Goal: Task Accomplishment & Management: Complete application form

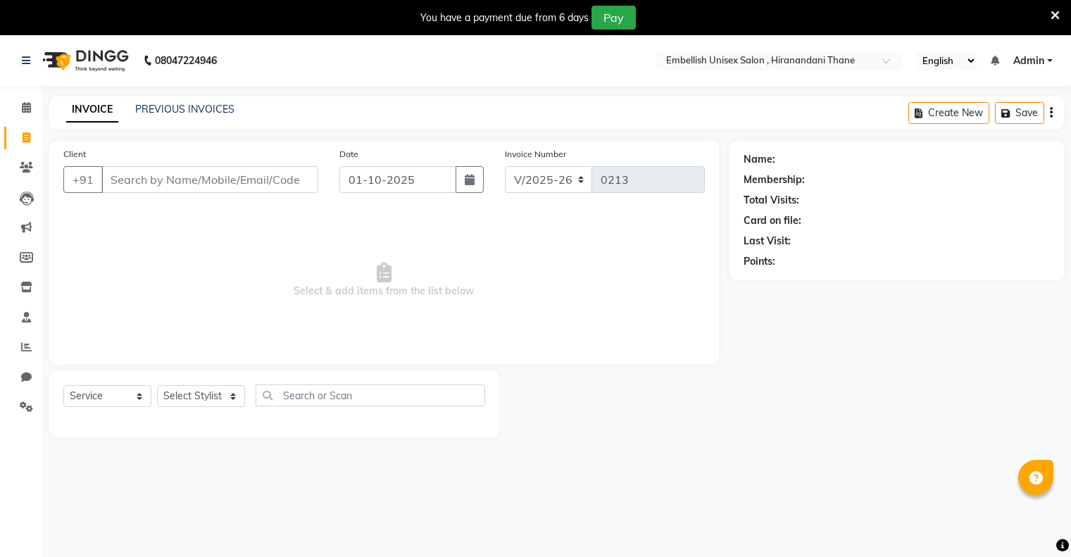
select select "8665"
select select "service"
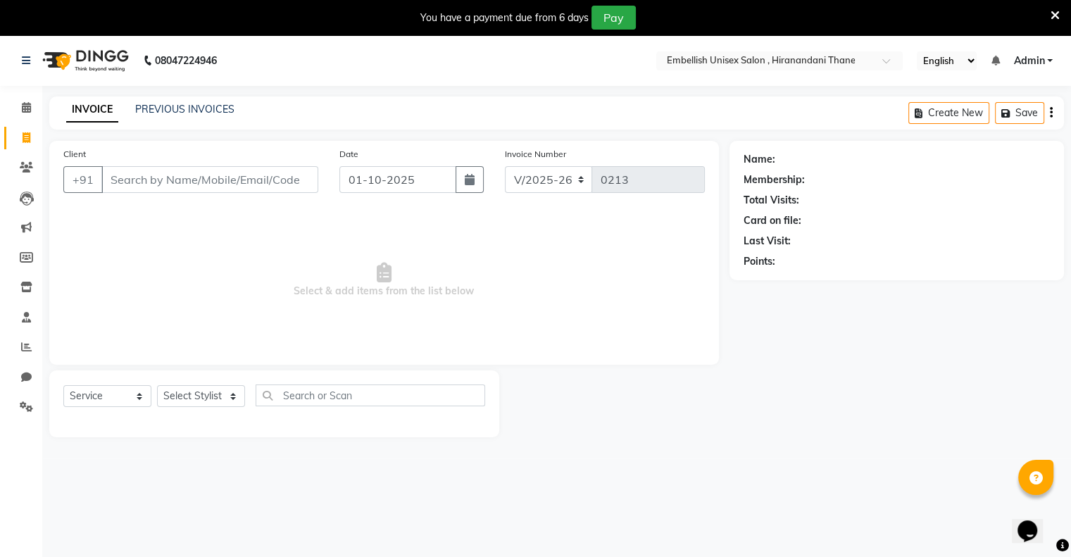
click at [199, 170] on input "Client" at bounding box center [209, 179] width 217 height 27
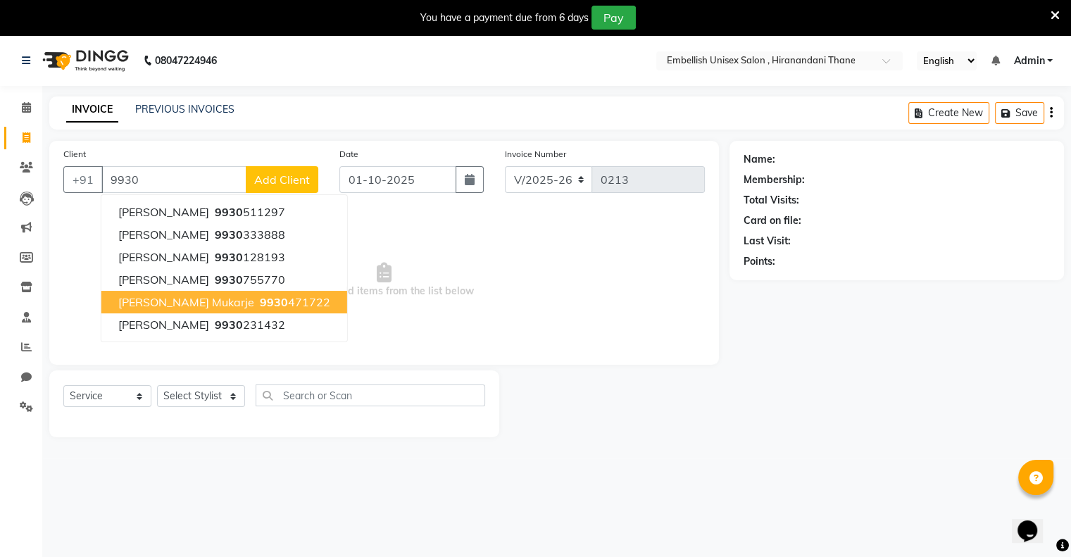
click at [260, 306] on span "9930" at bounding box center [274, 302] width 28 height 14
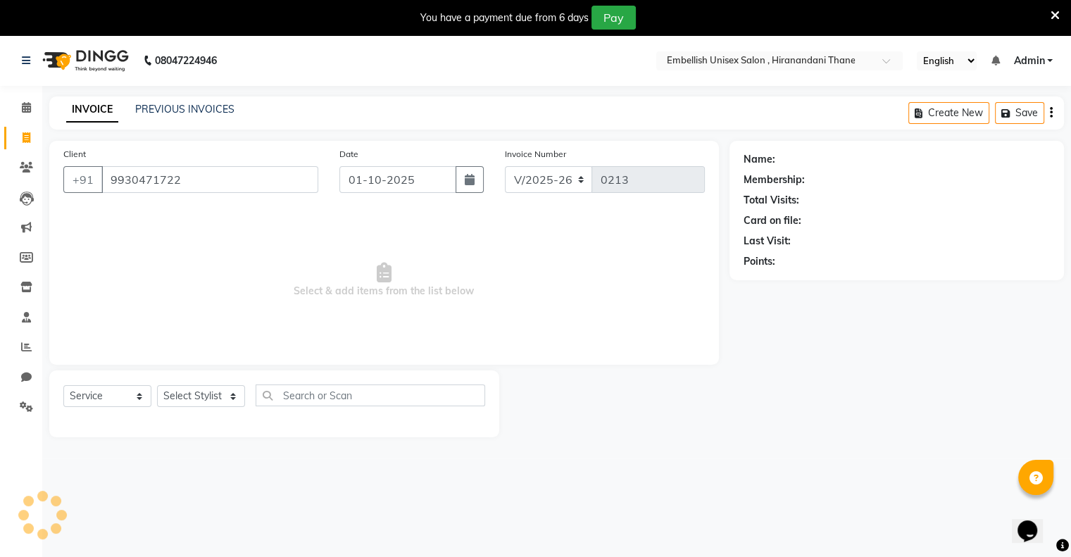
type input "9930471722"
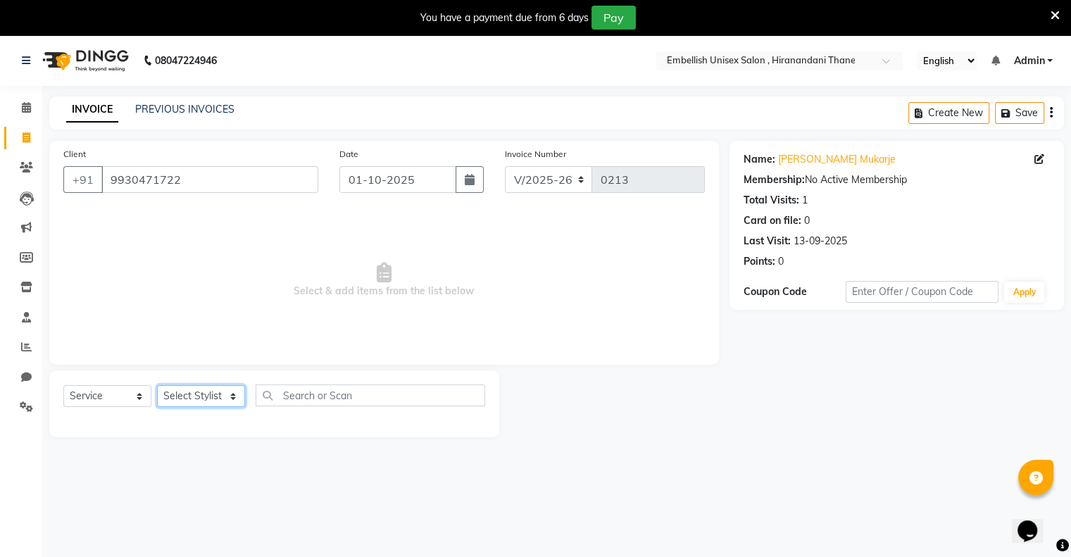
click at [231, 392] on select "Select Stylist [PERSON_NAME] Poonam Samir Tappu [PERSON_NAME]" at bounding box center [201, 396] width 88 height 22
select select "87270"
click at [157, 386] on select "Select Stylist [PERSON_NAME] Poonam Samir Tappu [PERSON_NAME]" at bounding box center [201, 396] width 88 height 22
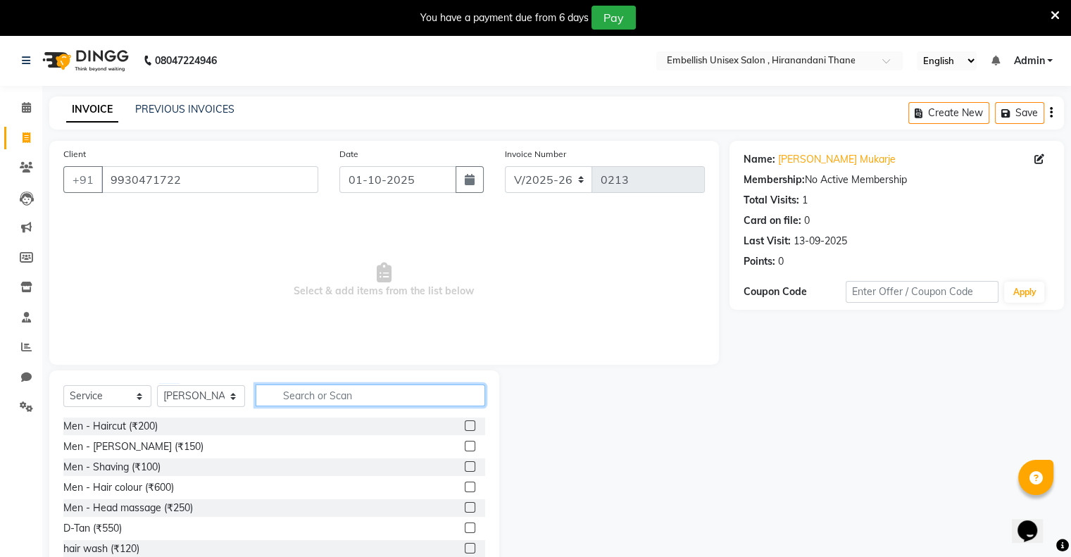
click at [301, 403] on input "text" at bounding box center [371, 395] width 230 height 22
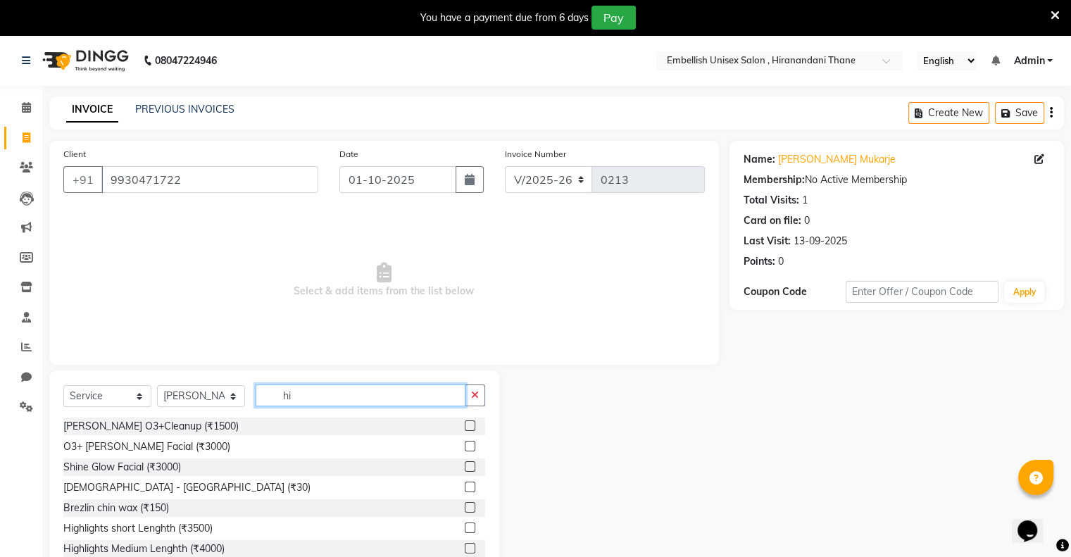
type input "h"
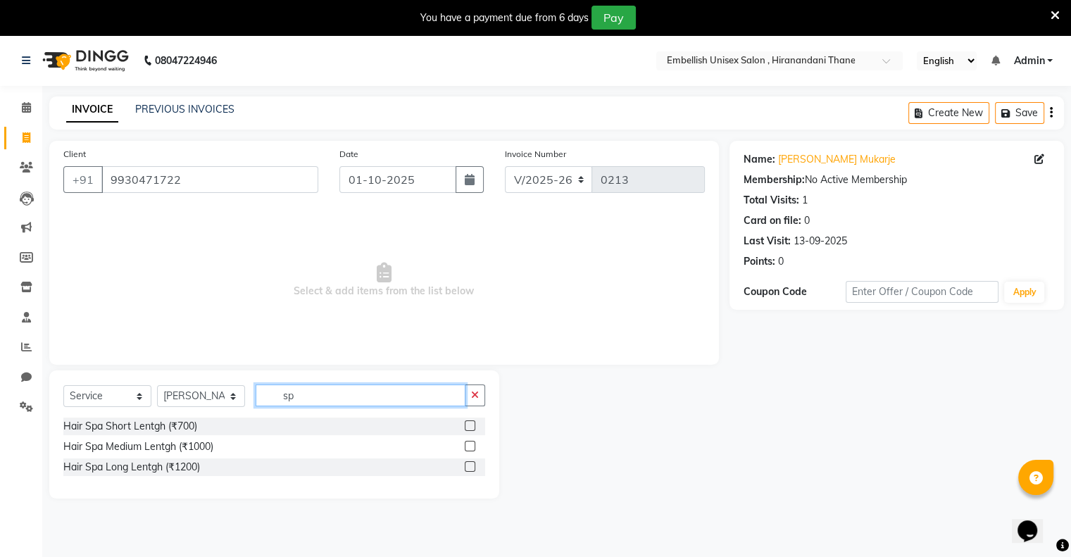
type input "sp"
click at [475, 443] on label at bounding box center [470, 446] width 11 height 11
click at [474, 443] on input "checkbox" at bounding box center [469, 446] width 9 height 9
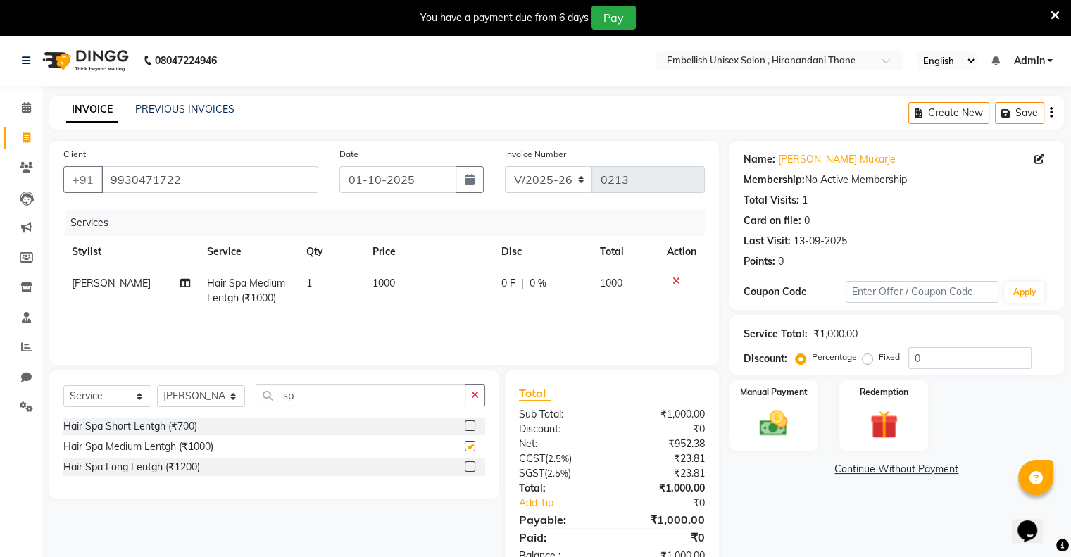
checkbox input "false"
click at [788, 399] on div "Manual Payment" at bounding box center [773, 415] width 92 height 73
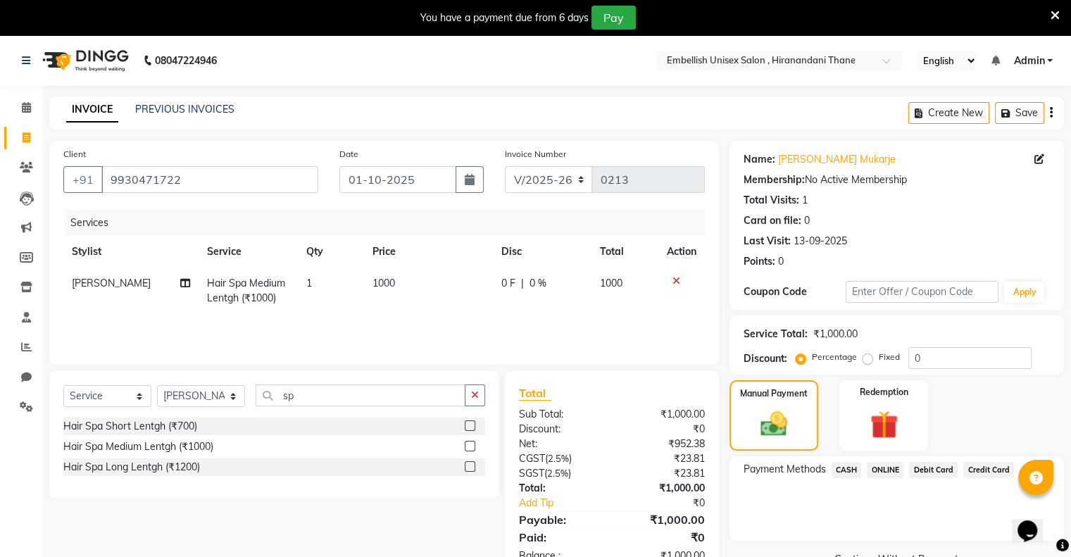
click at [888, 466] on span "ONLINE" at bounding box center [885, 470] width 37 height 16
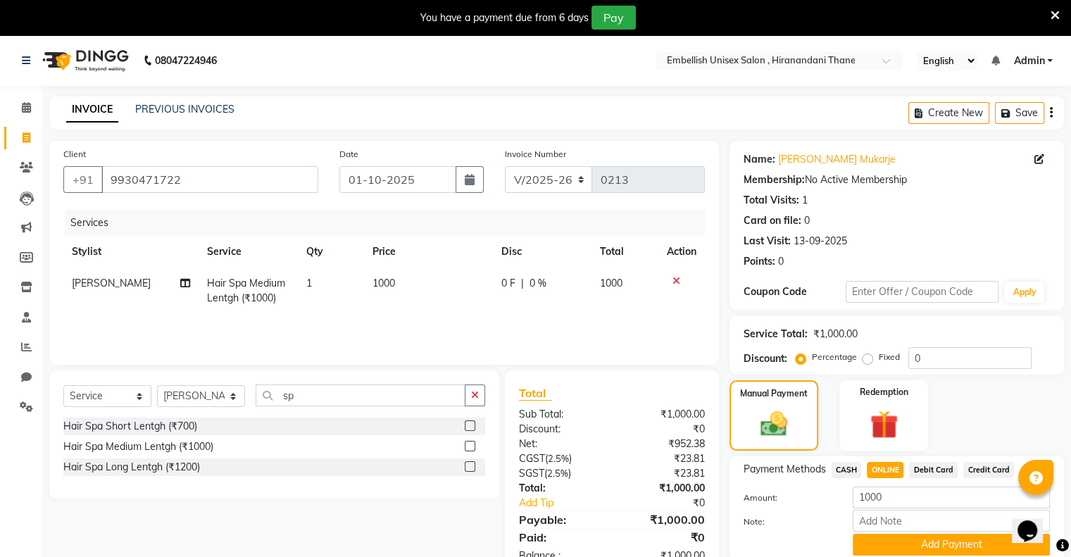
scroll to position [55, 0]
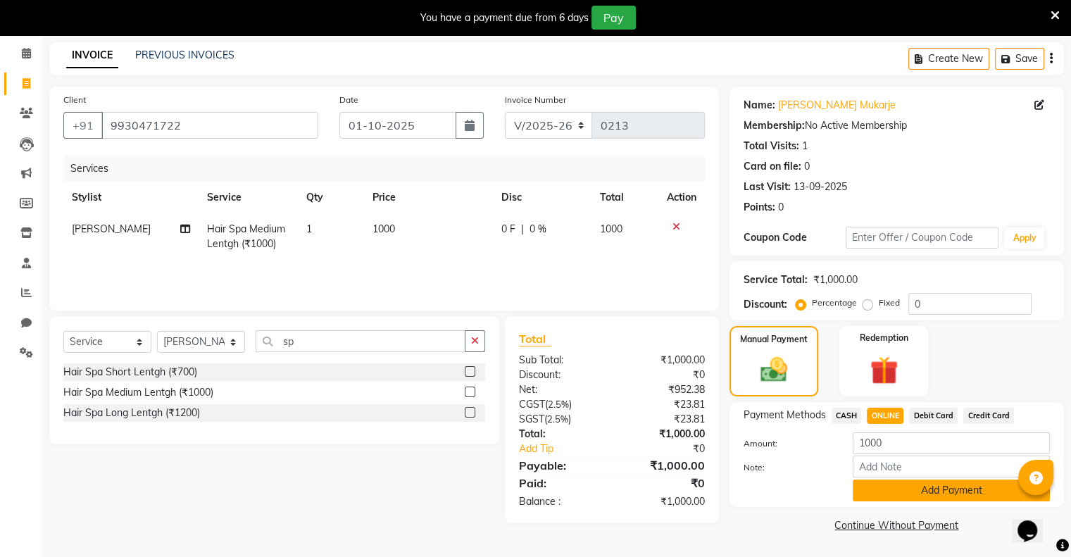
click at [893, 497] on button "Add Payment" at bounding box center [951, 490] width 197 height 22
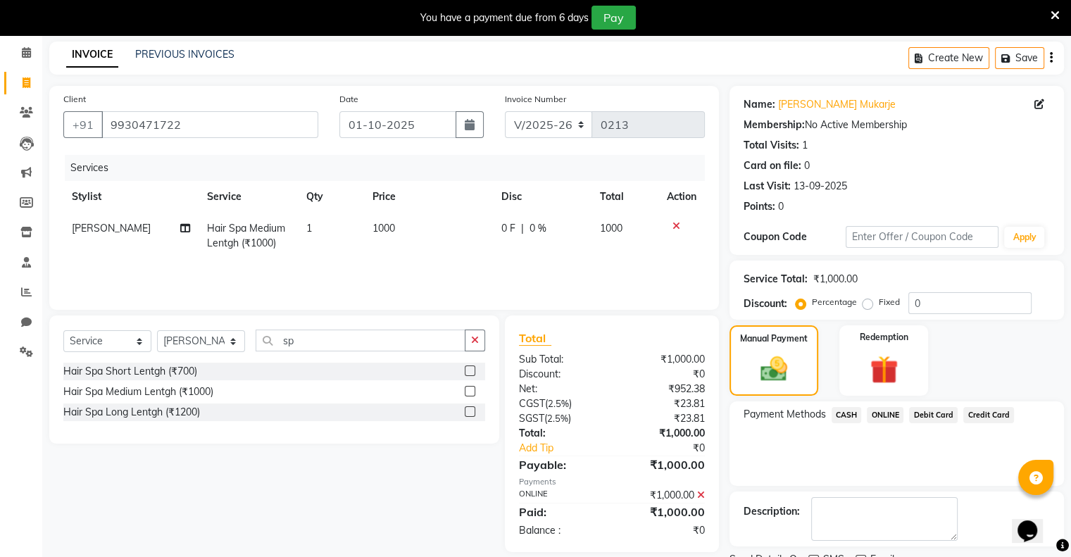
scroll to position [112, 0]
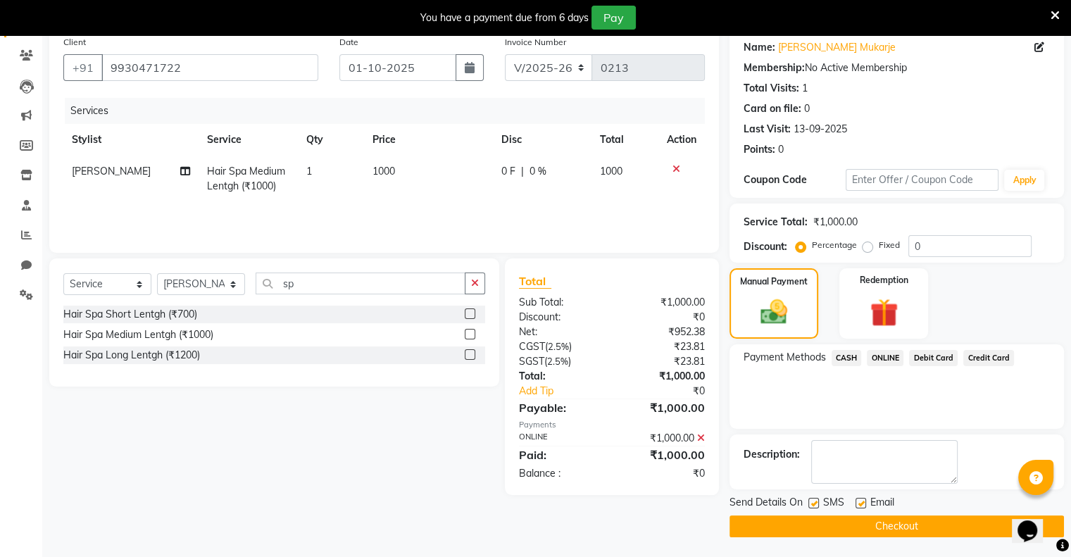
click at [884, 530] on button "Checkout" at bounding box center [896, 526] width 334 height 22
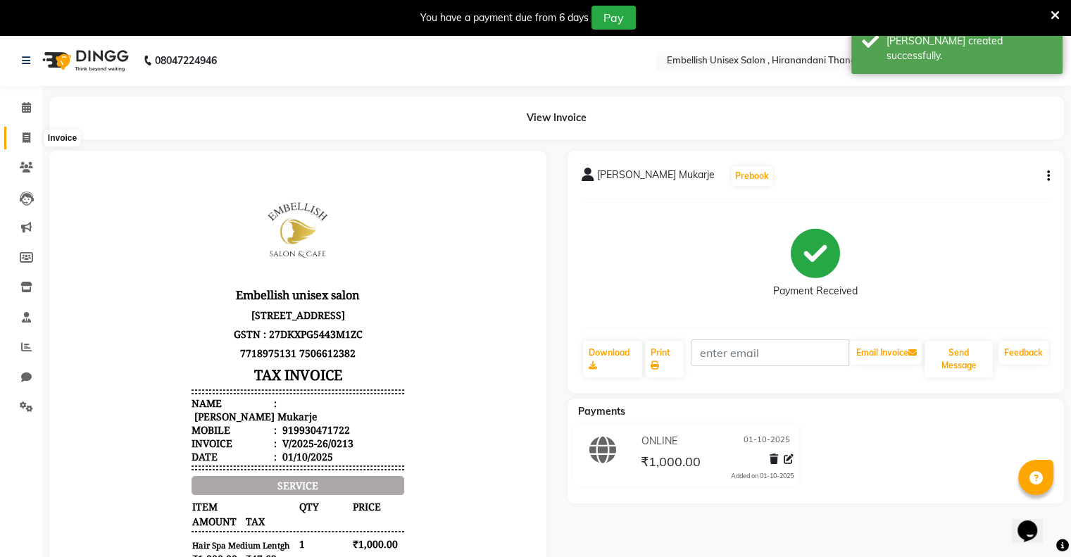
click at [28, 141] on icon at bounding box center [27, 137] width 8 height 11
select select "service"
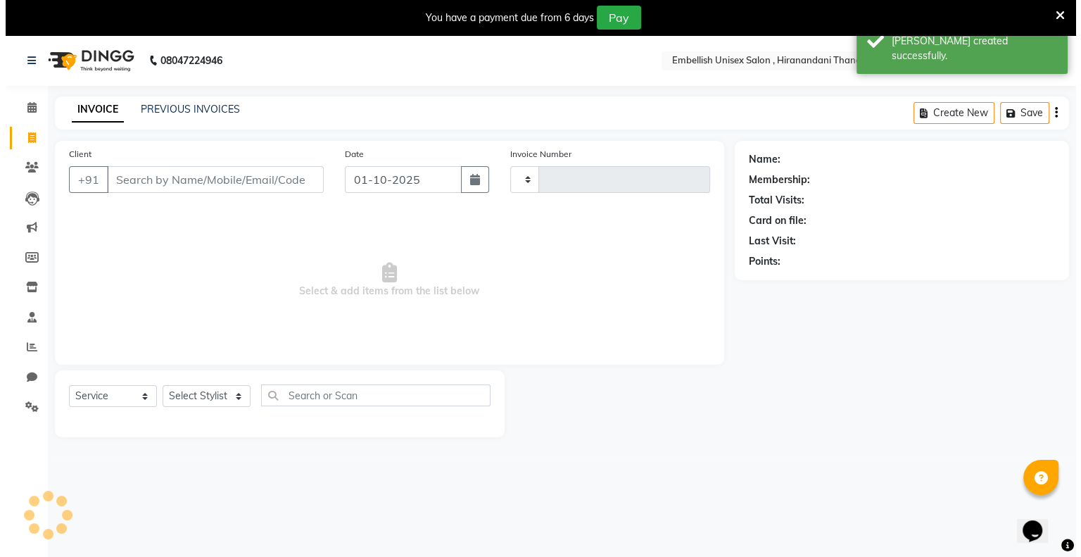
scroll to position [35, 0]
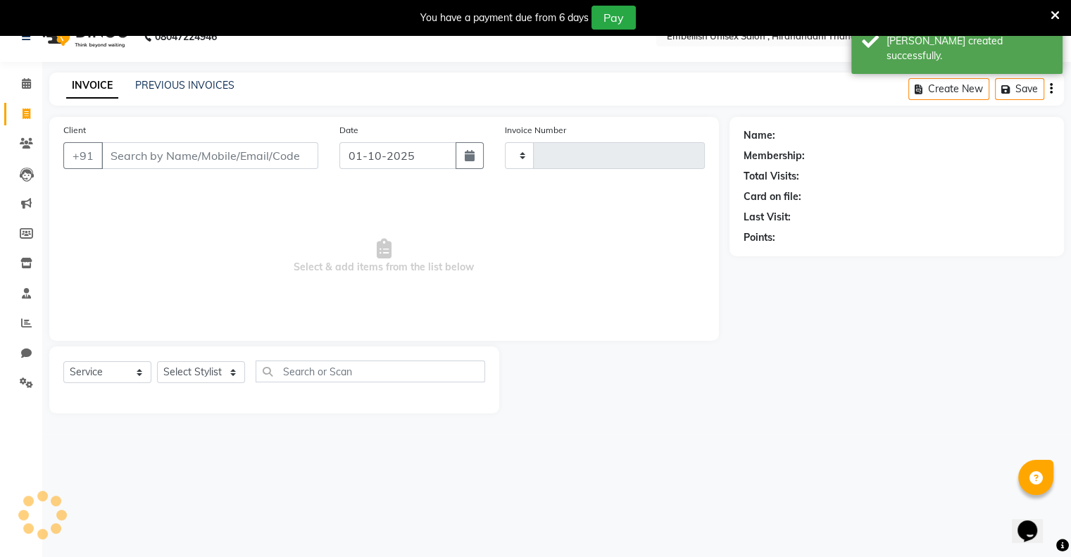
type input "0214"
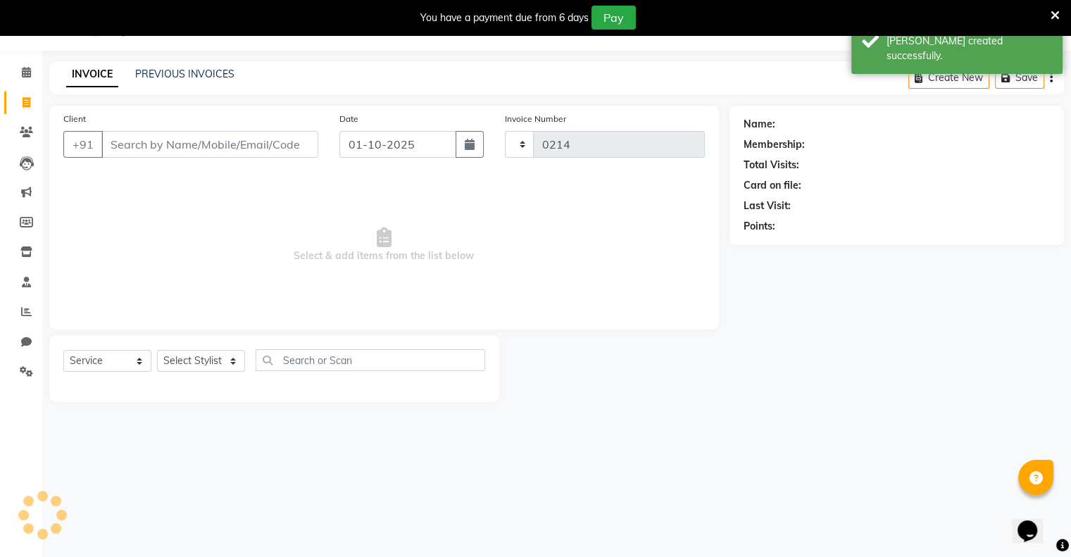
select select "8665"
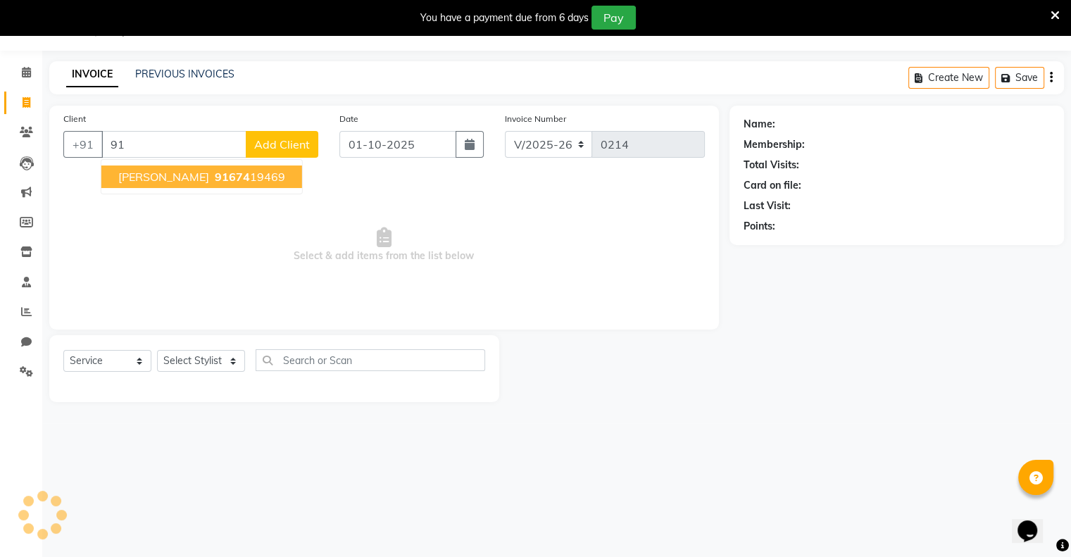
type input "9"
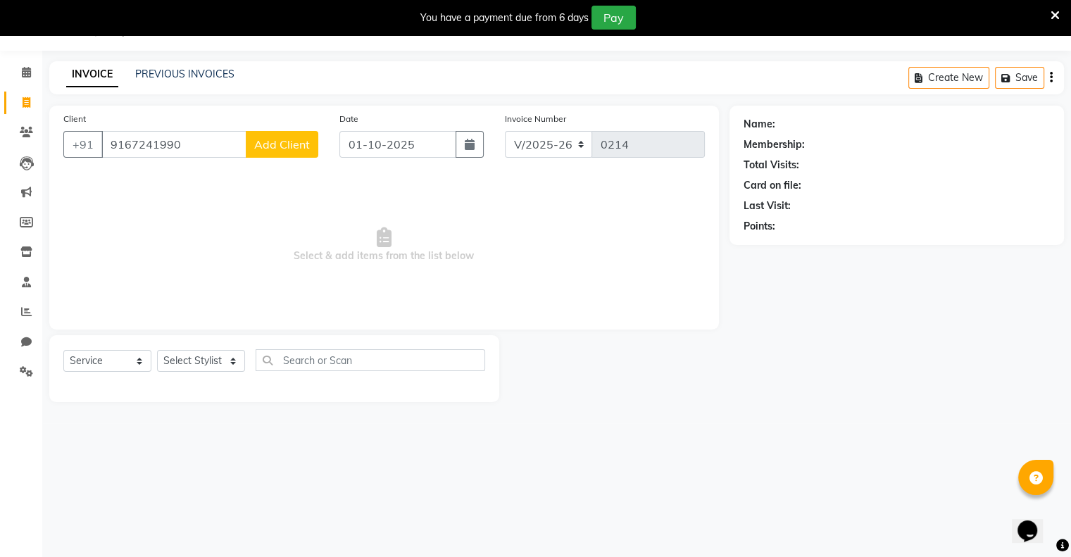
type input "9167241990"
click at [274, 154] on button "Add Client" at bounding box center [282, 144] width 73 height 27
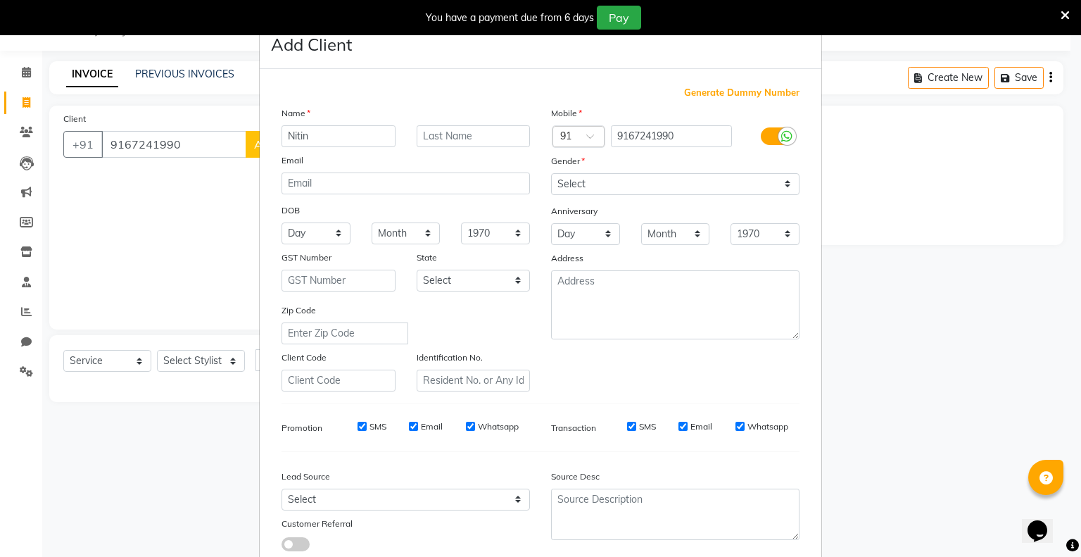
type input "Nitin"
click at [781, 188] on select "Select [DEMOGRAPHIC_DATA] [DEMOGRAPHIC_DATA] Other Prefer Not To Say" at bounding box center [675, 184] width 249 height 22
select select "[DEMOGRAPHIC_DATA]"
click at [551, 174] on select "Select [DEMOGRAPHIC_DATA] [DEMOGRAPHIC_DATA] Other Prefer Not To Say" at bounding box center [675, 184] width 249 height 22
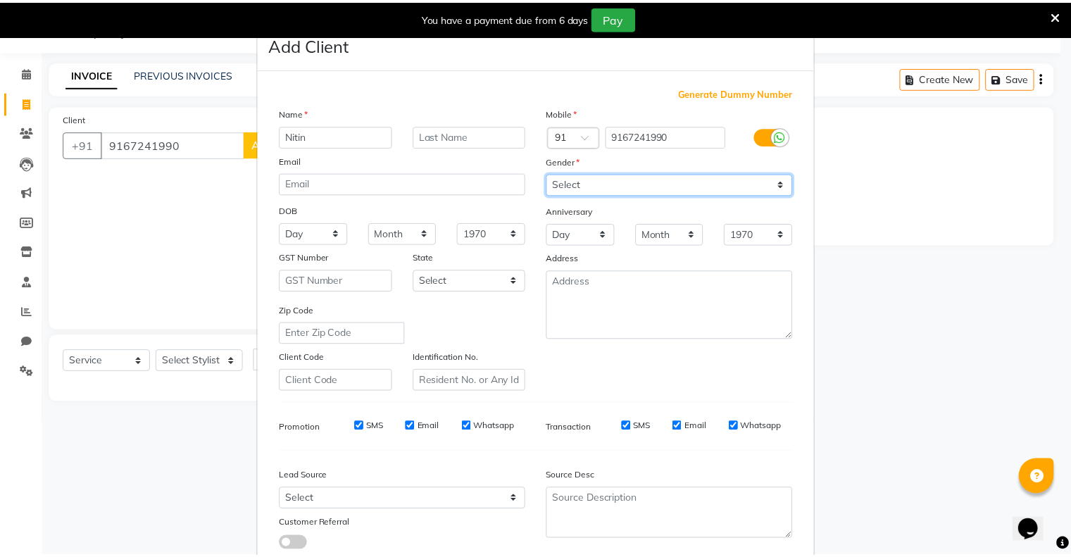
scroll to position [99, 0]
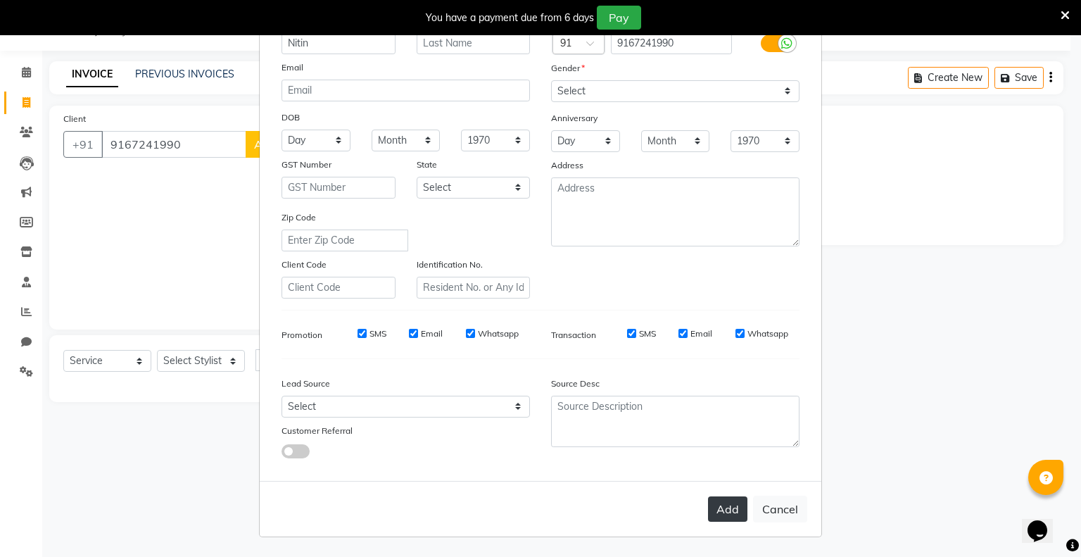
click at [728, 509] on button "Add" at bounding box center [727, 508] width 39 height 25
select select
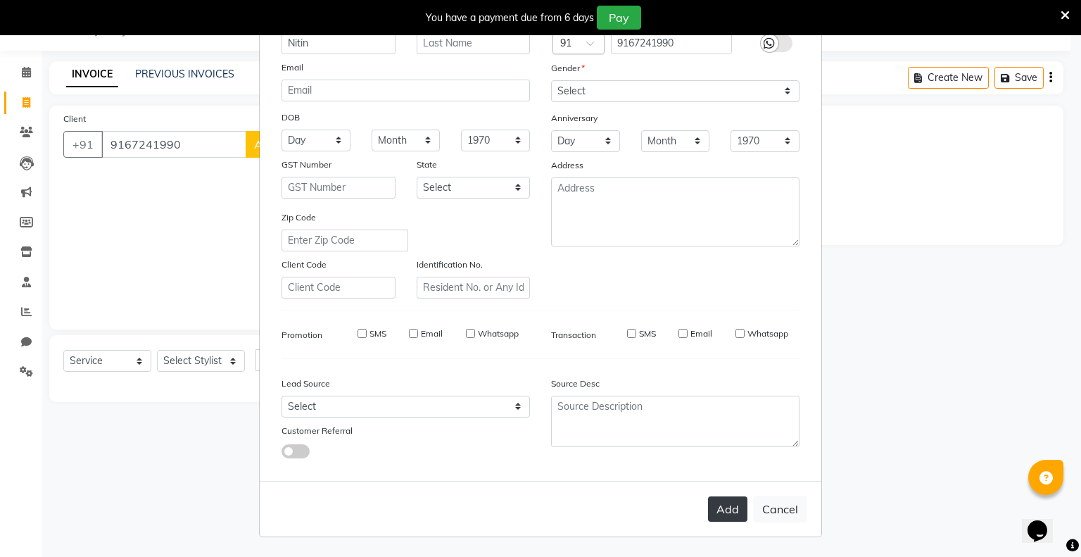
select select
checkbox input "false"
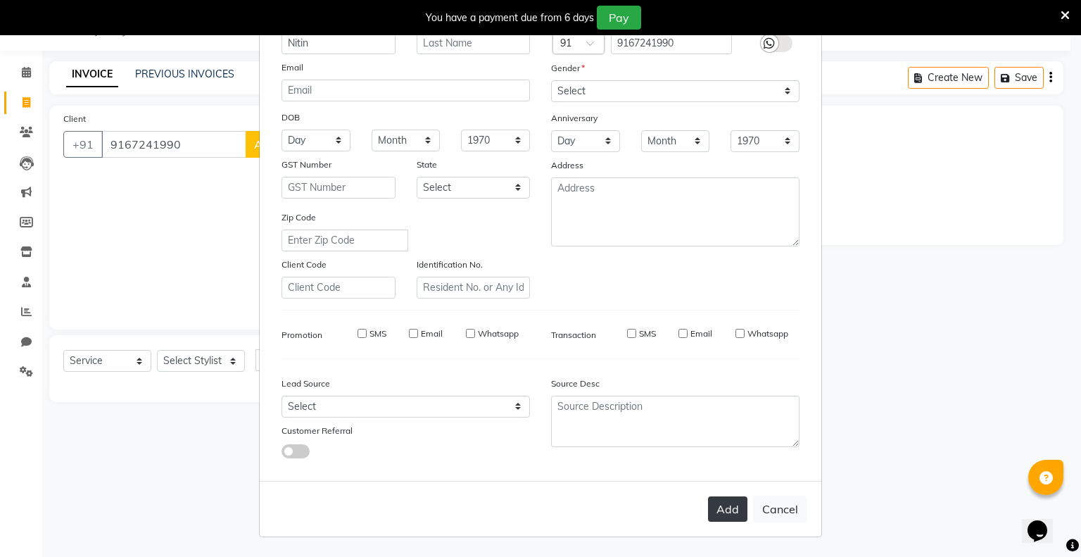
checkbox input "false"
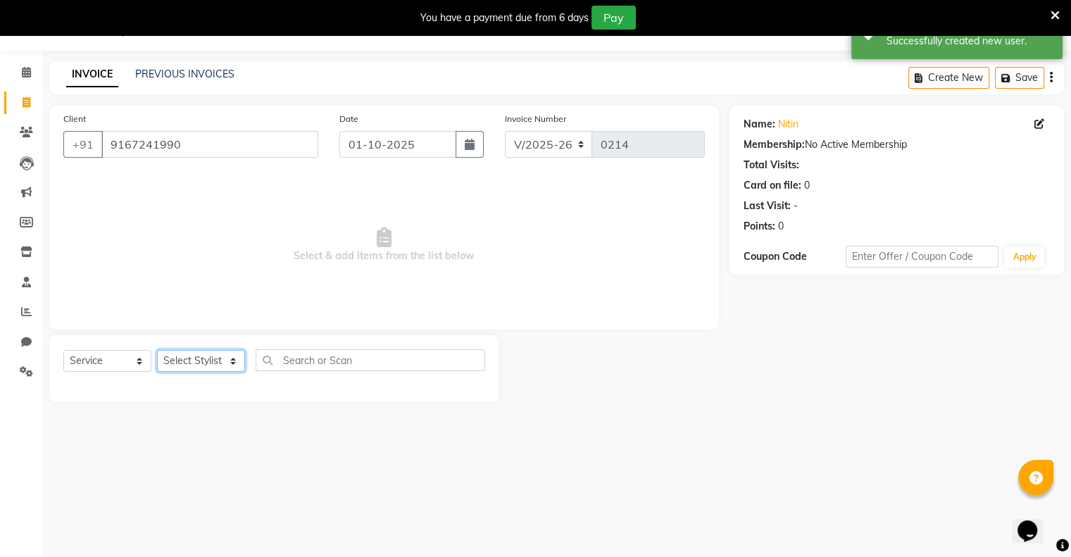
click at [232, 364] on select "Select Stylist [PERSON_NAME] Poonam Samir Tappu [PERSON_NAME]" at bounding box center [201, 361] width 88 height 22
select select "87270"
click at [157, 351] on select "Select Stylist [PERSON_NAME] Poonam Samir Tappu [PERSON_NAME]" at bounding box center [201, 361] width 88 height 22
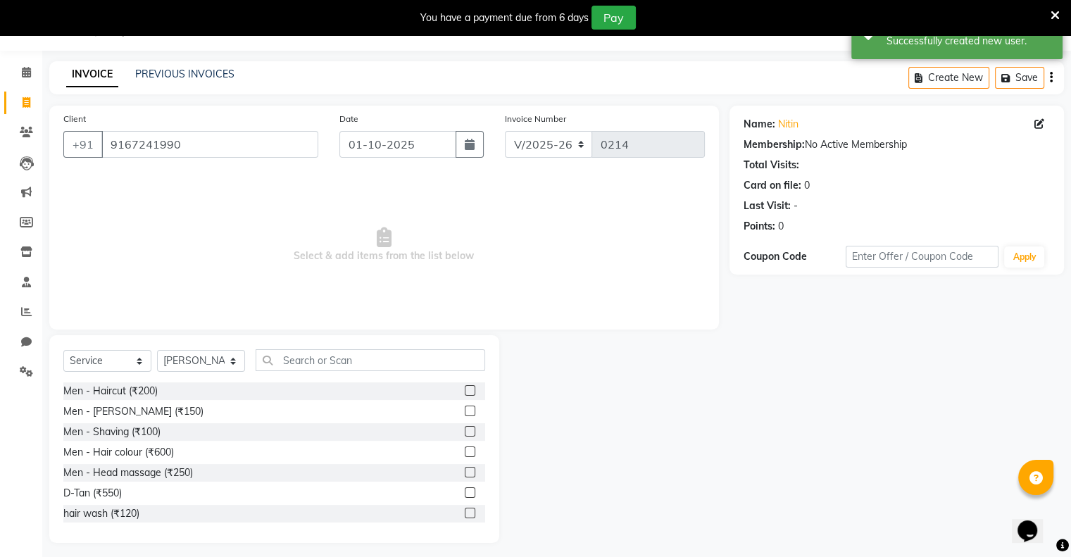
click at [465, 384] on div at bounding box center [475, 391] width 20 height 18
click at [465, 389] on label at bounding box center [470, 390] width 11 height 11
click at [465, 389] on input "checkbox" at bounding box center [469, 391] width 9 height 9
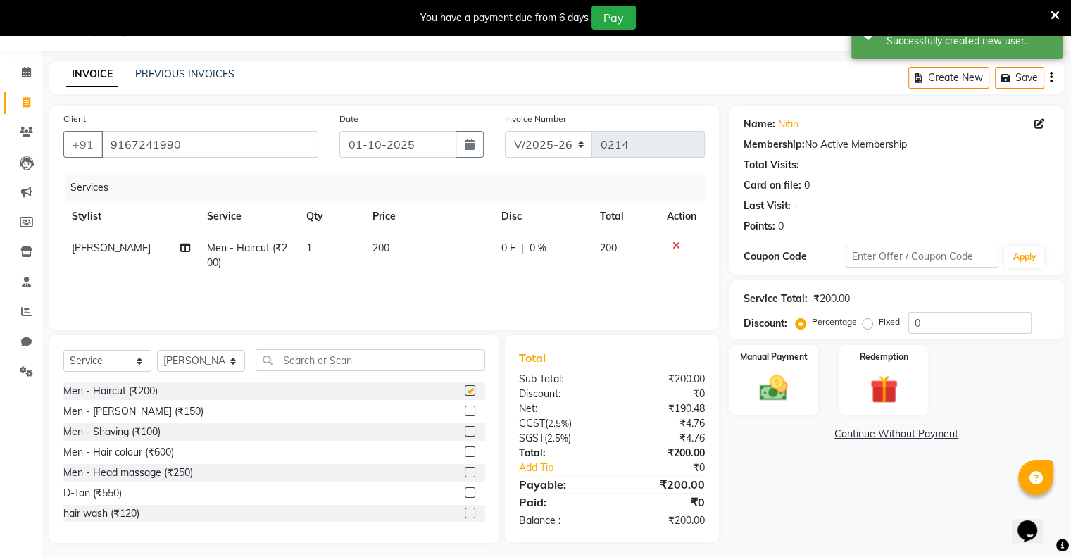
checkbox input "false"
click at [465, 413] on label at bounding box center [470, 411] width 11 height 11
click at [465, 413] on input "checkbox" at bounding box center [469, 411] width 9 height 9
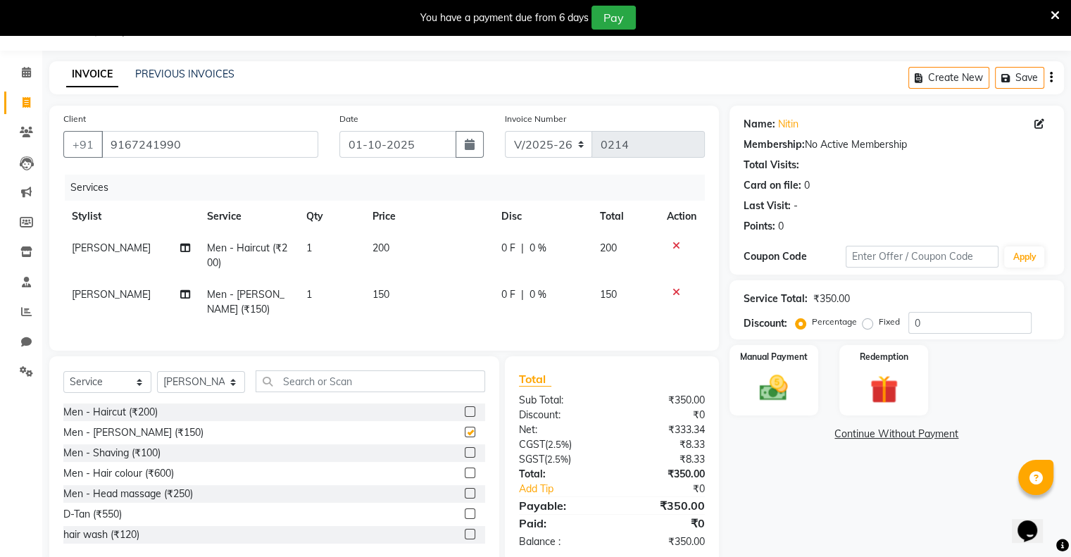
checkbox input "false"
click at [346, 384] on input "text" at bounding box center [371, 381] width 230 height 22
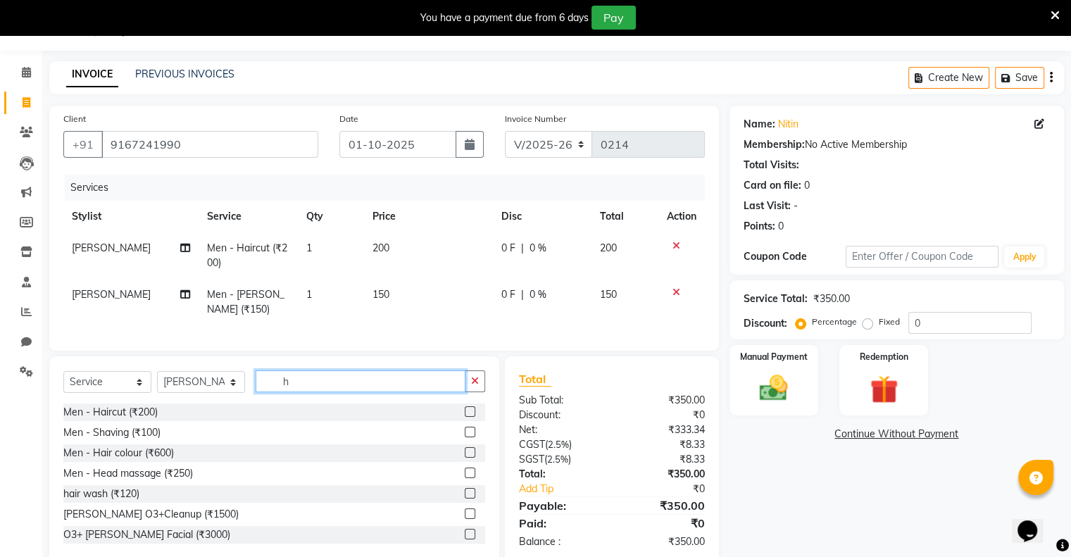
type input "h"
click at [465, 498] on label at bounding box center [470, 493] width 11 height 11
click at [465, 498] on input "checkbox" at bounding box center [469, 493] width 9 height 9
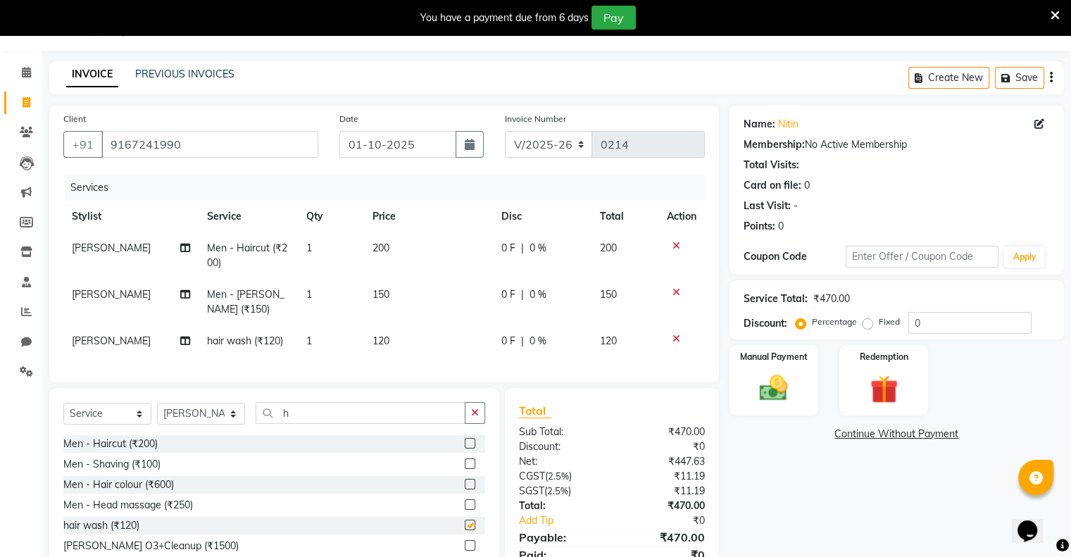
checkbox input "false"
click at [318, 422] on input "h" at bounding box center [361, 413] width 210 height 22
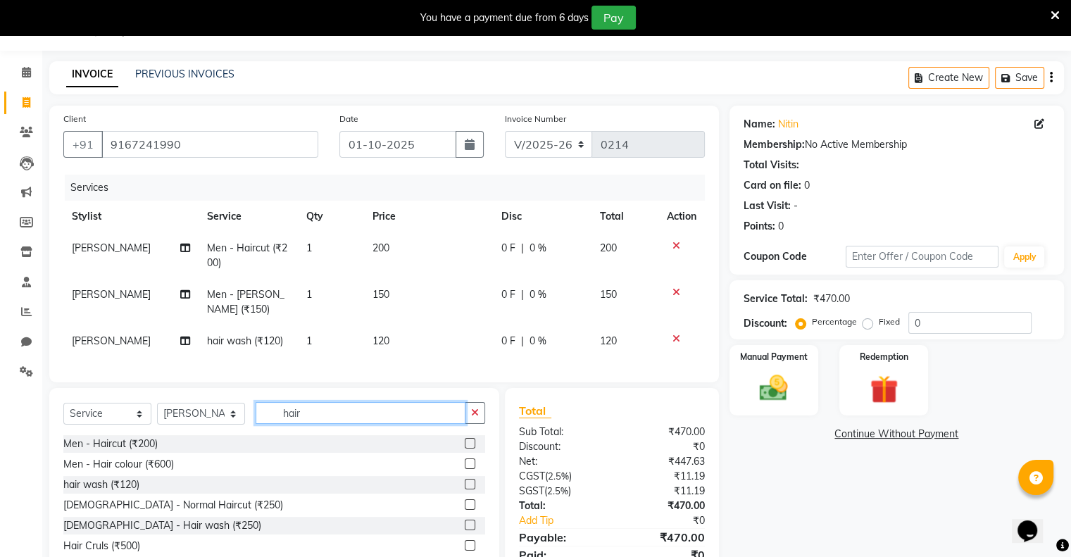
type input "hair"
click at [465, 530] on label at bounding box center [470, 525] width 11 height 11
click at [465, 530] on input "checkbox" at bounding box center [469, 525] width 9 height 9
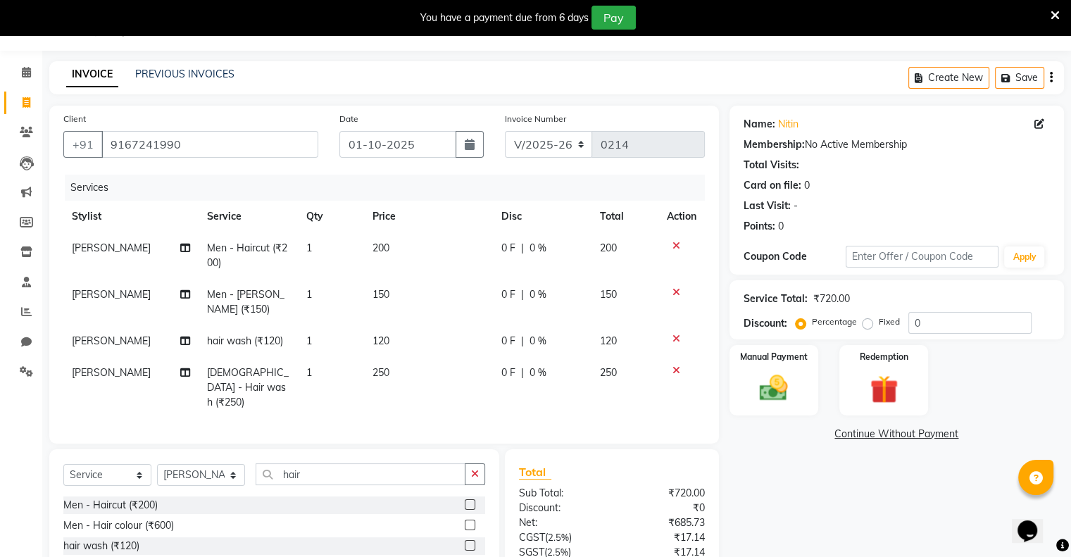
checkbox input "false"
click at [392, 372] on td "250" at bounding box center [428, 387] width 129 height 61
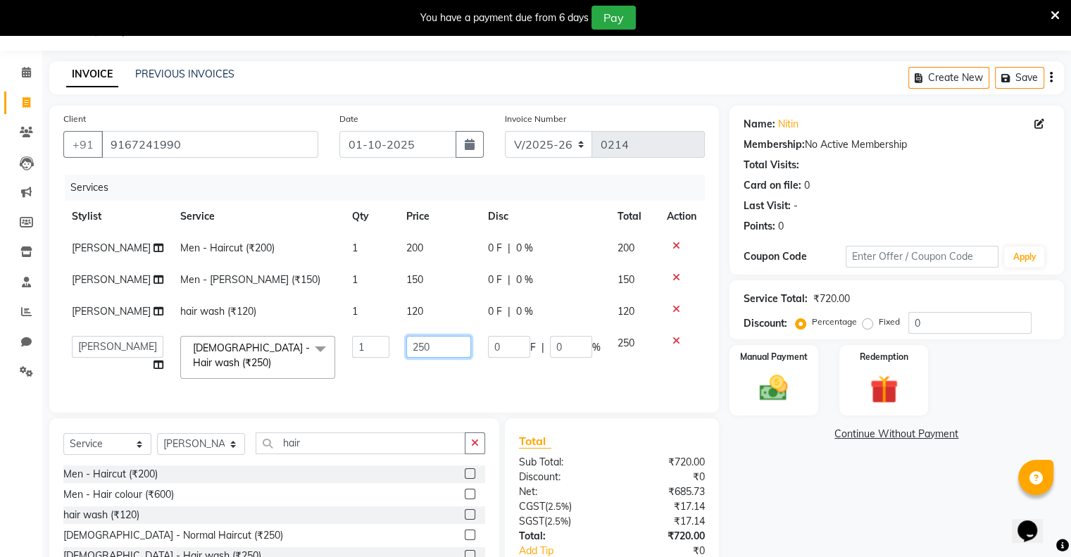
click at [425, 346] on input "250" at bounding box center [438, 347] width 65 height 22
type input "2"
type input "300"
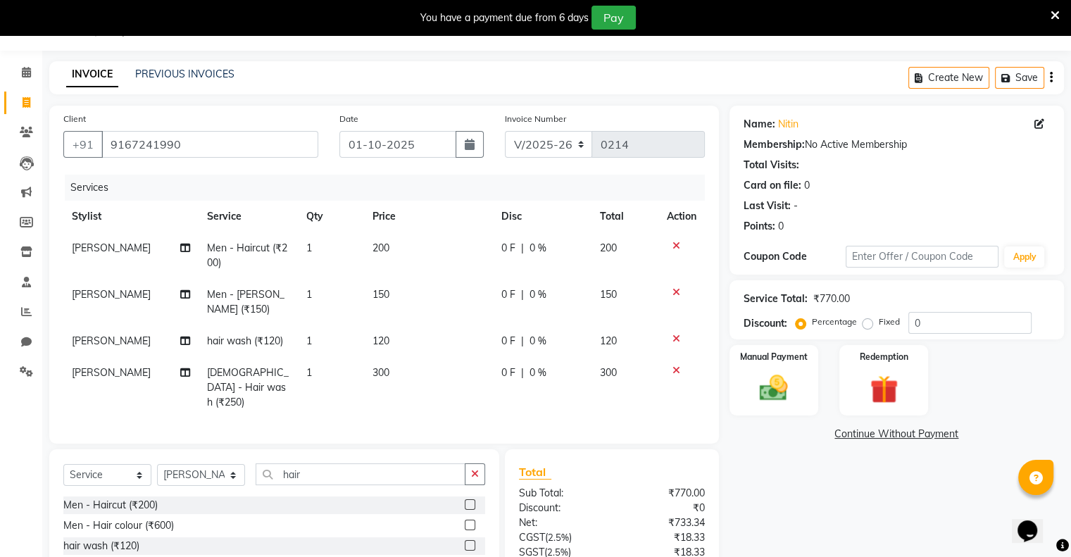
click at [853, 508] on div "Name: Nitin Membership: No Active Membership Total Visits: Card on file: 0 Last…" at bounding box center [901, 381] width 345 height 551
click at [399, 338] on td "120" at bounding box center [428, 341] width 129 height 32
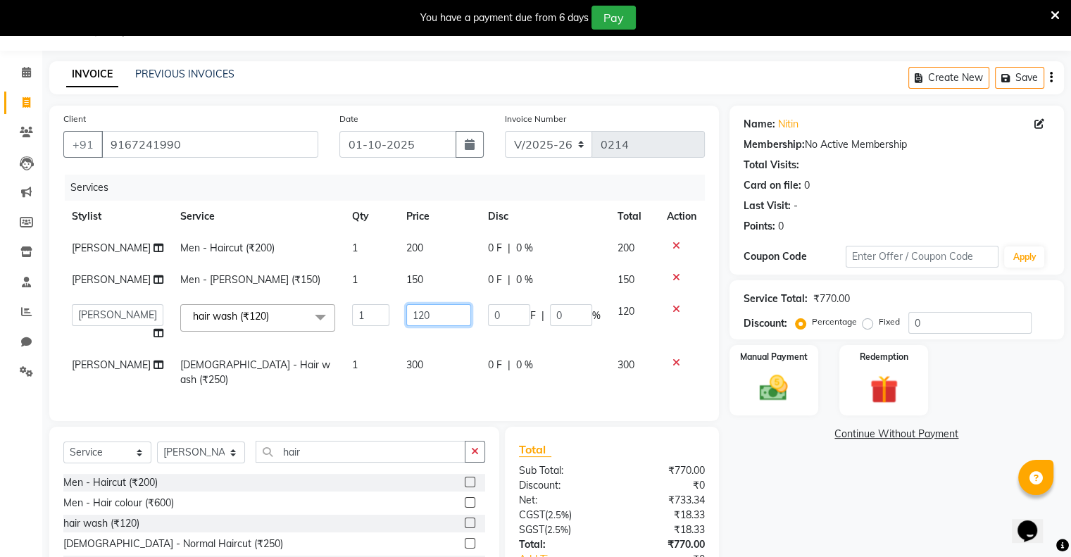
click at [429, 315] on input "120" at bounding box center [438, 315] width 65 height 22
type input "100"
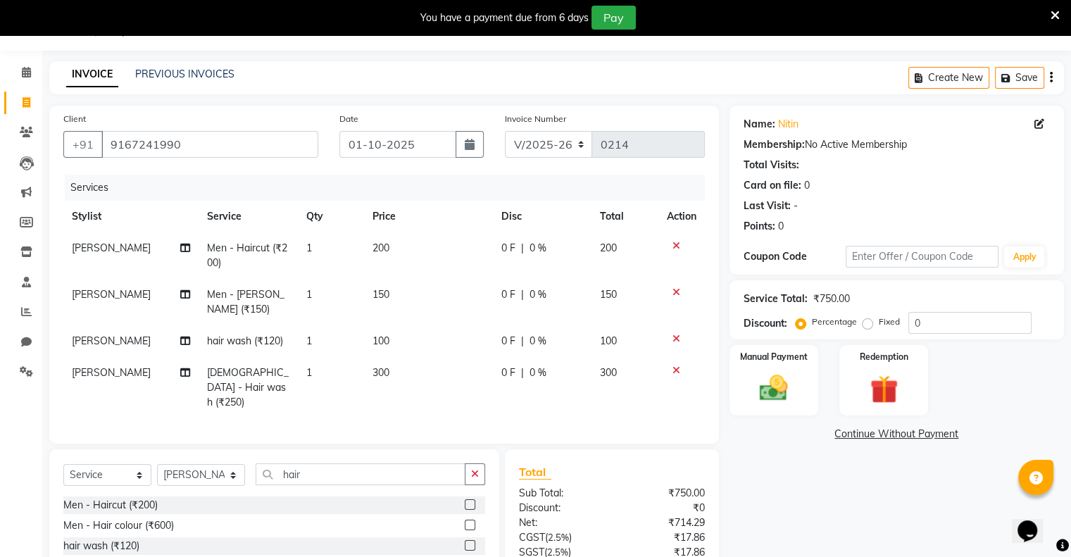
click at [918, 544] on div "Name: Nitin Membership: No Active Membership Total Visits: Card on file: 0 Last…" at bounding box center [901, 381] width 345 height 551
click at [406, 287] on td "150" at bounding box center [428, 302] width 129 height 46
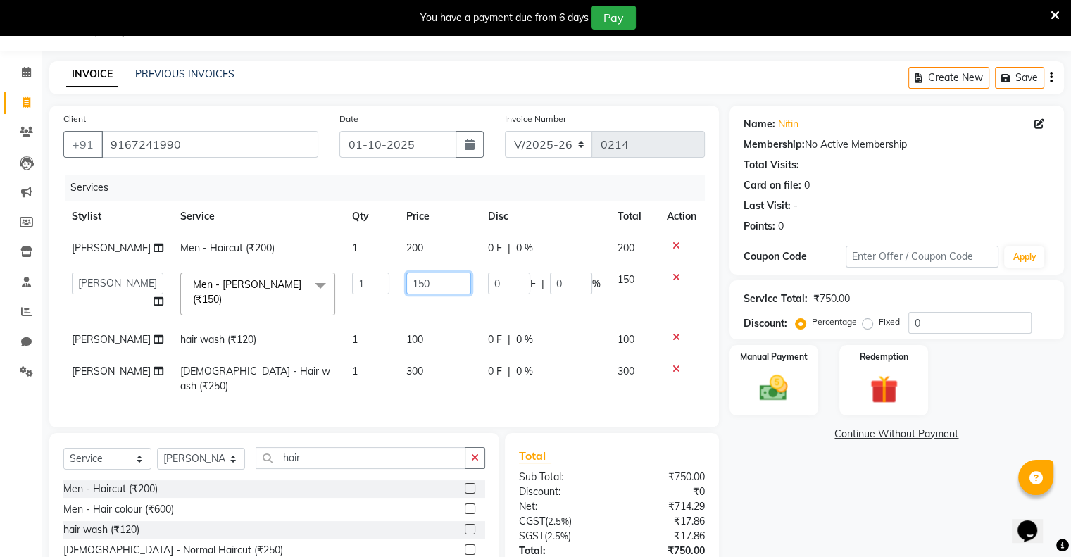
click at [430, 282] on input "150" at bounding box center [438, 283] width 65 height 22
type input "100"
click at [890, 532] on div "Name: Nitin Membership: No Active Membership Total Visits: Card on file: 0 Last…" at bounding box center [901, 373] width 345 height 535
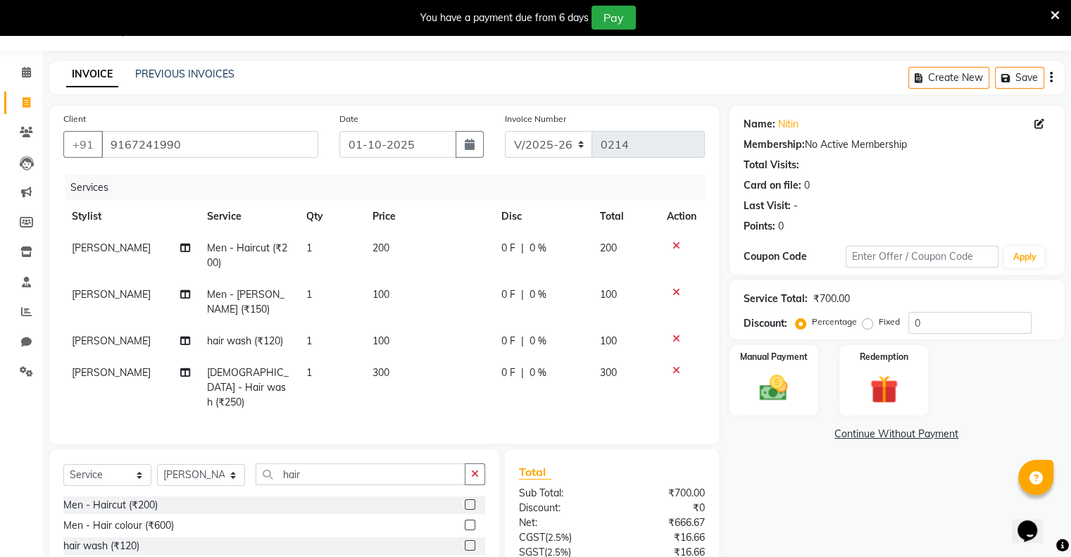
scroll to position [152, 0]
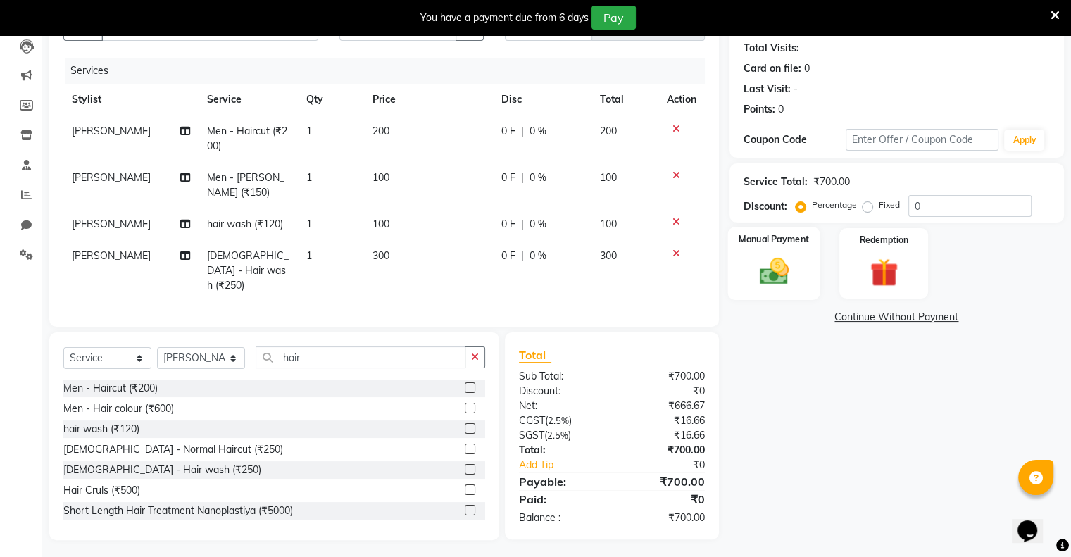
click at [775, 269] on img at bounding box center [773, 272] width 47 height 34
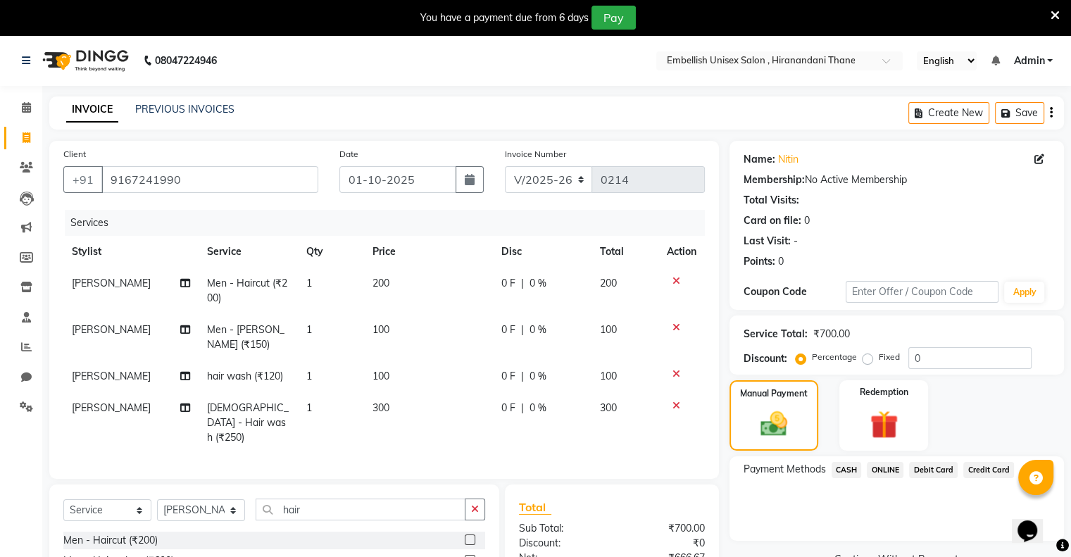
scroll to position [0, 0]
click at [674, 328] on icon at bounding box center [676, 327] width 8 height 10
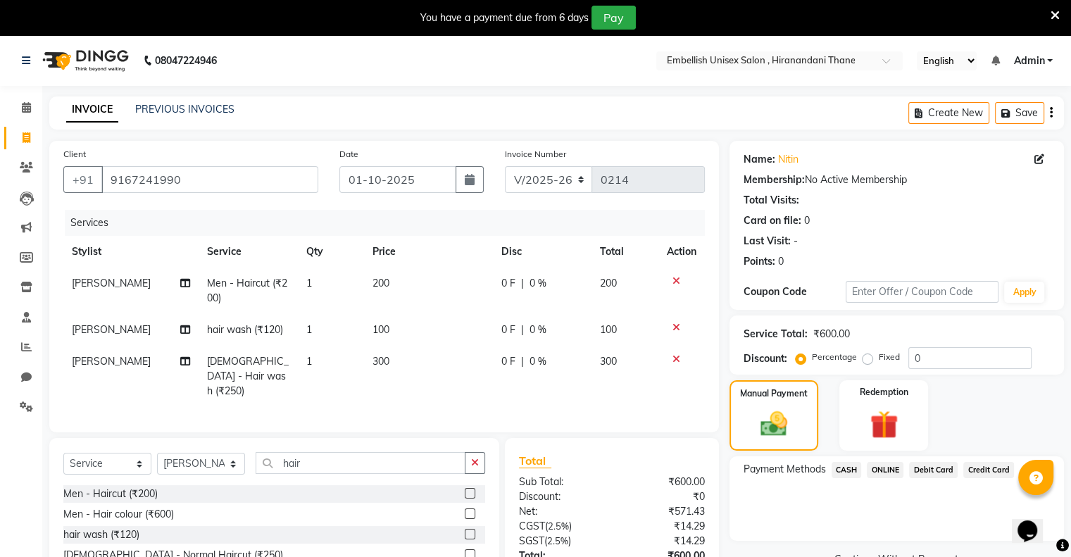
click at [674, 358] on icon at bounding box center [676, 359] width 8 height 10
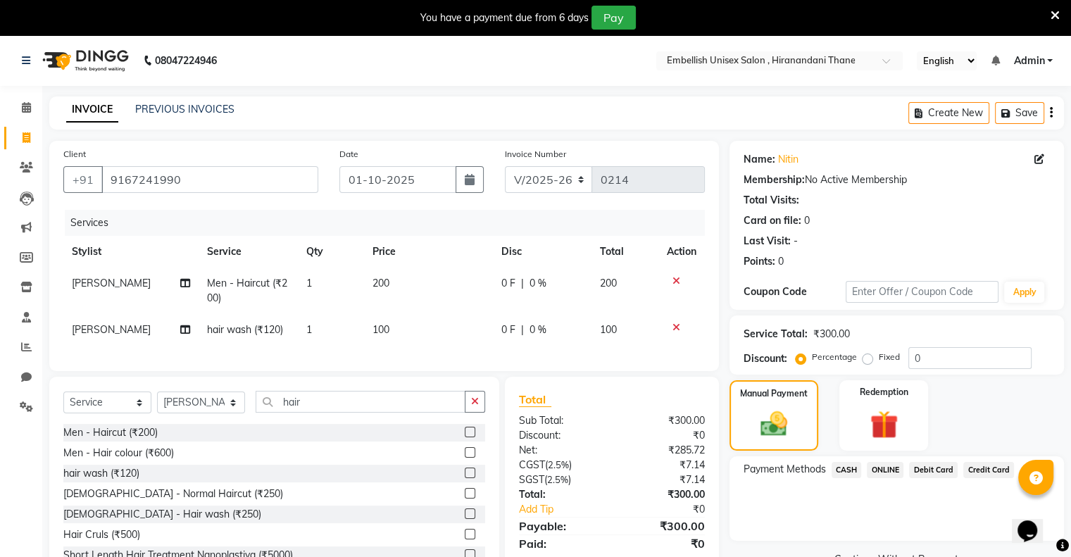
click at [465, 478] on label at bounding box center [470, 472] width 11 height 11
click at [465, 478] on input "checkbox" at bounding box center [469, 473] width 9 height 9
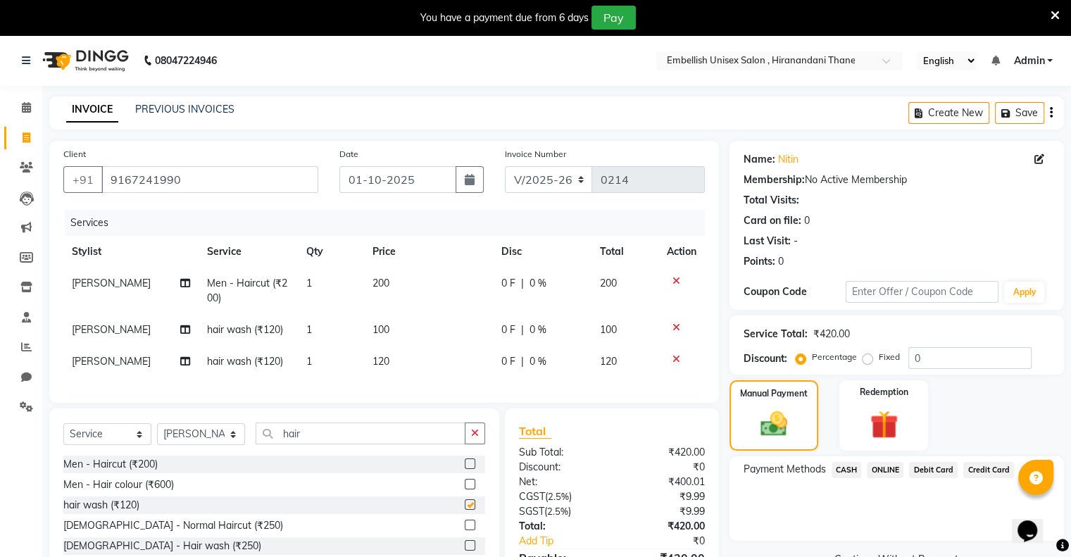
checkbox input "false"
click at [235, 444] on select "Select Stylist [PERSON_NAME] Poonam Samir Tappu [PERSON_NAME]" at bounding box center [201, 434] width 88 height 22
select select "87267"
click at [157, 435] on select "Select Stylist [PERSON_NAME] Poonam Samir Tappu [PERSON_NAME]" at bounding box center [201, 434] width 88 height 22
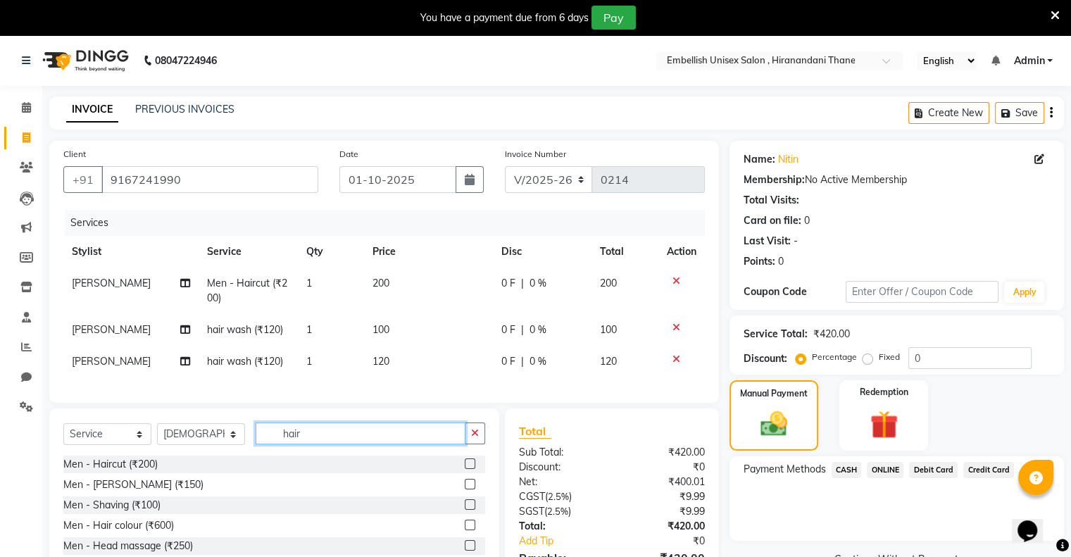
click at [348, 444] on input "hair" at bounding box center [361, 433] width 210 height 22
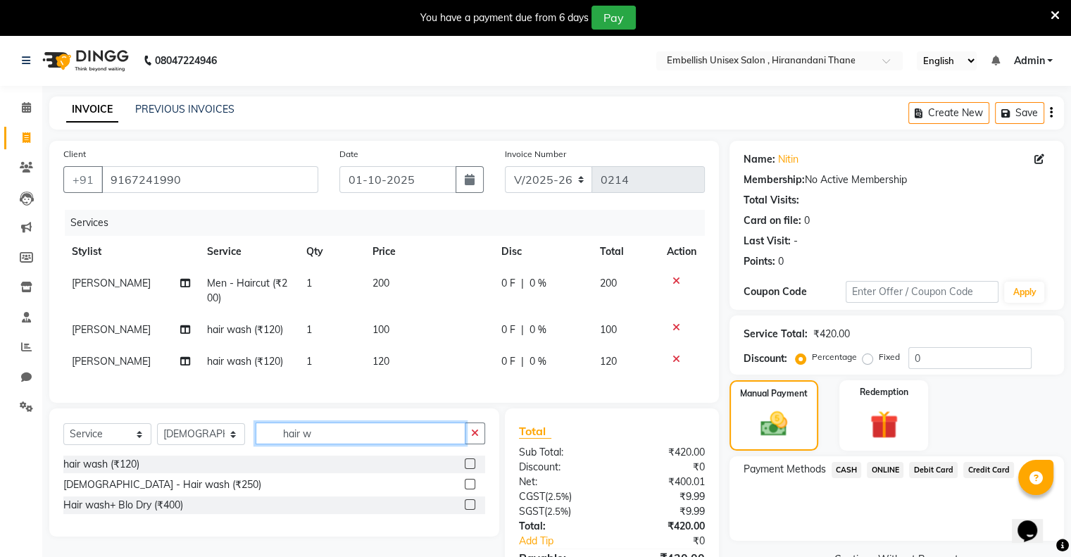
type input "hair w"
click at [467, 489] on label at bounding box center [470, 484] width 11 height 11
click at [467, 489] on input "checkbox" at bounding box center [469, 484] width 9 height 9
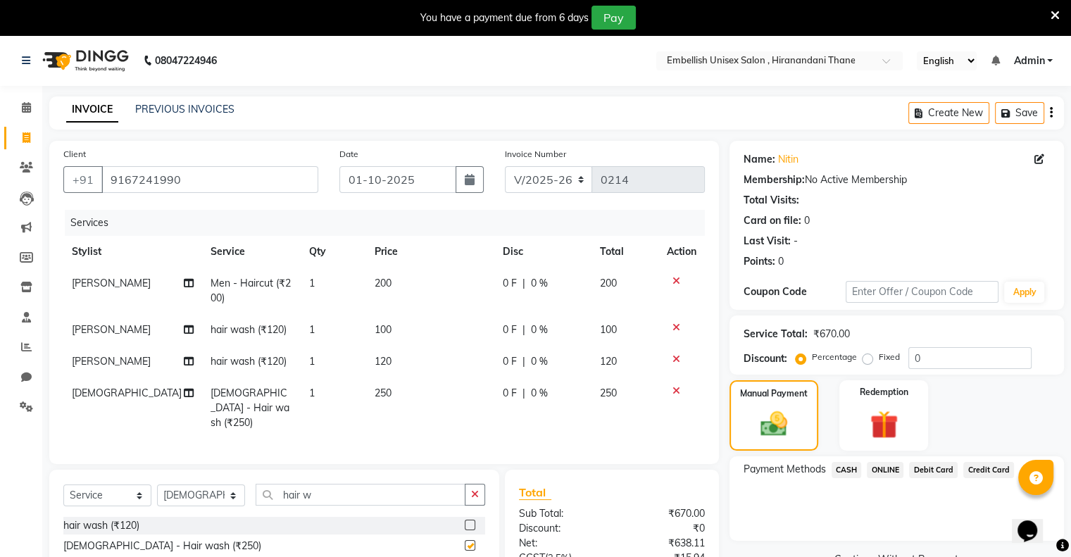
checkbox input "false"
click at [393, 393] on td "250" at bounding box center [429, 407] width 127 height 61
select select "87267"
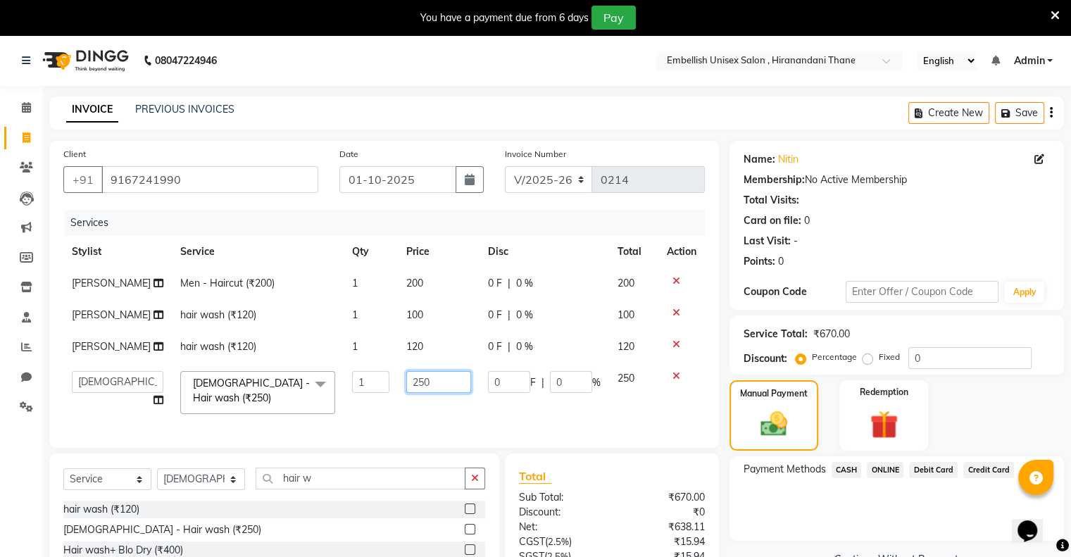
click at [417, 382] on input "250" at bounding box center [438, 382] width 65 height 22
type input "2"
type input "300"
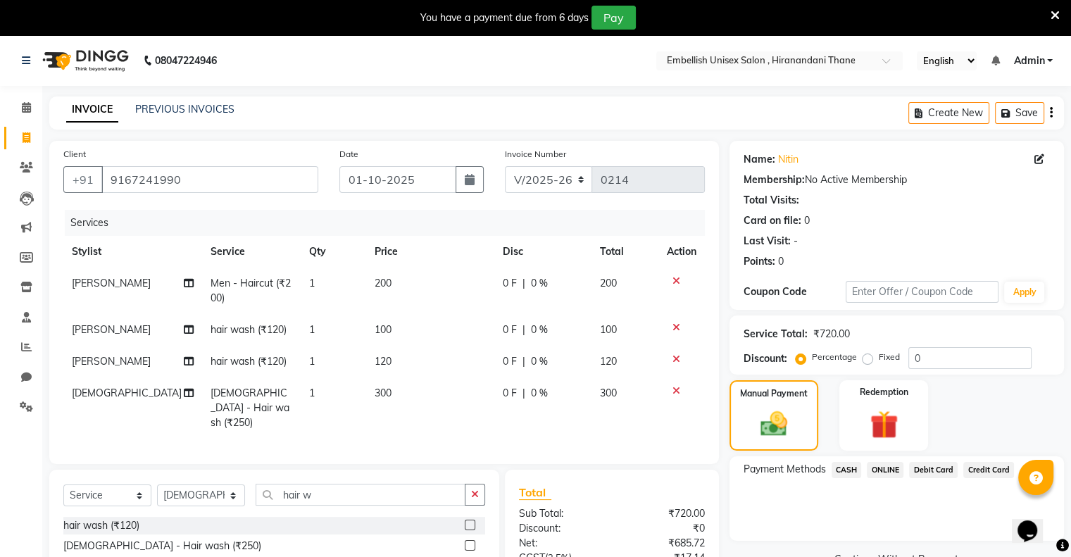
click at [801, 534] on div "Payment Methods CASH ONLINE Debit Card Credit Card" at bounding box center [896, 498] width 334 height 84
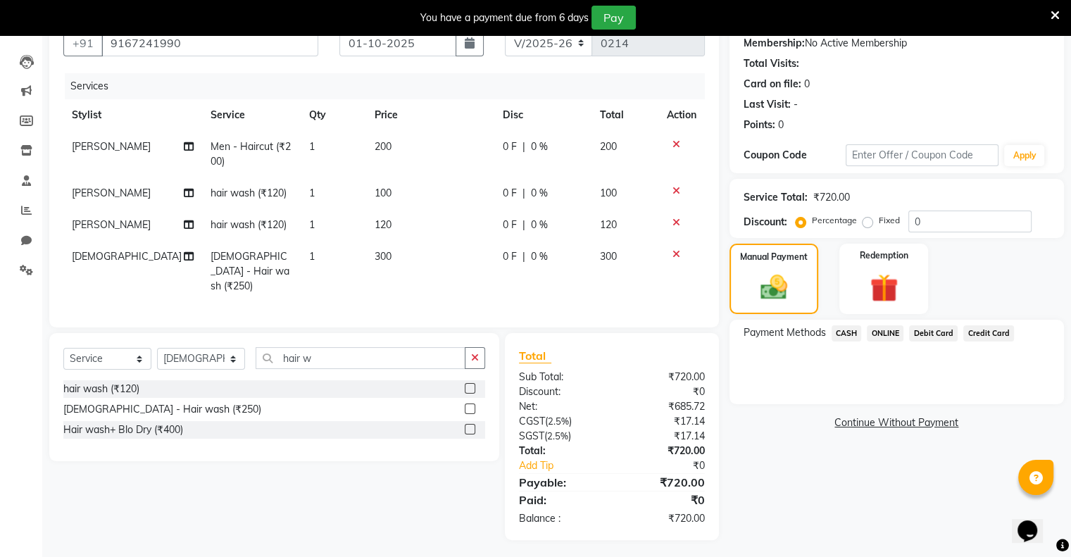
click at [394, 221] on td "120" at bounding box center [429, 225] width 127 height 32
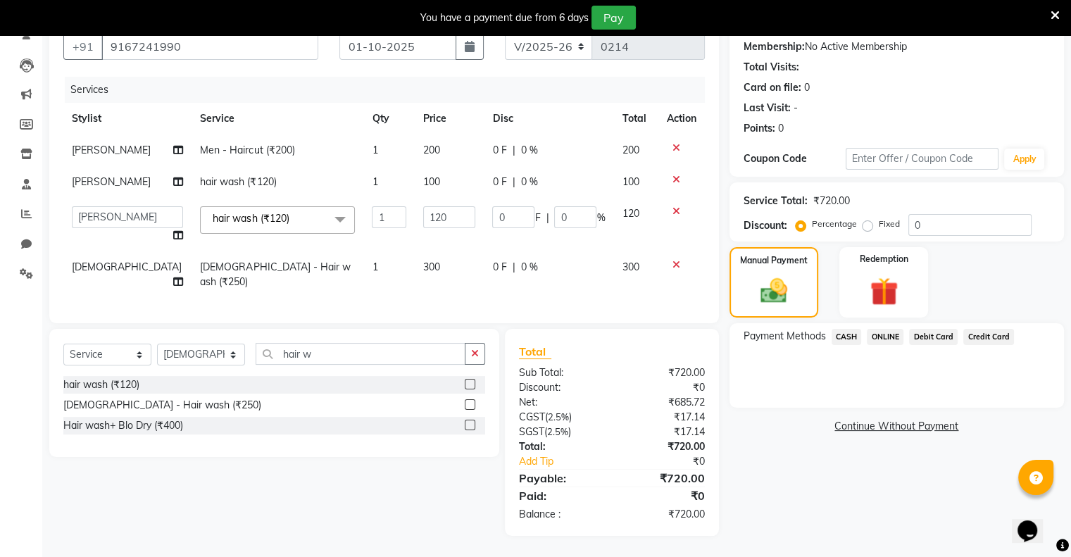
scroll to position [130, 0]
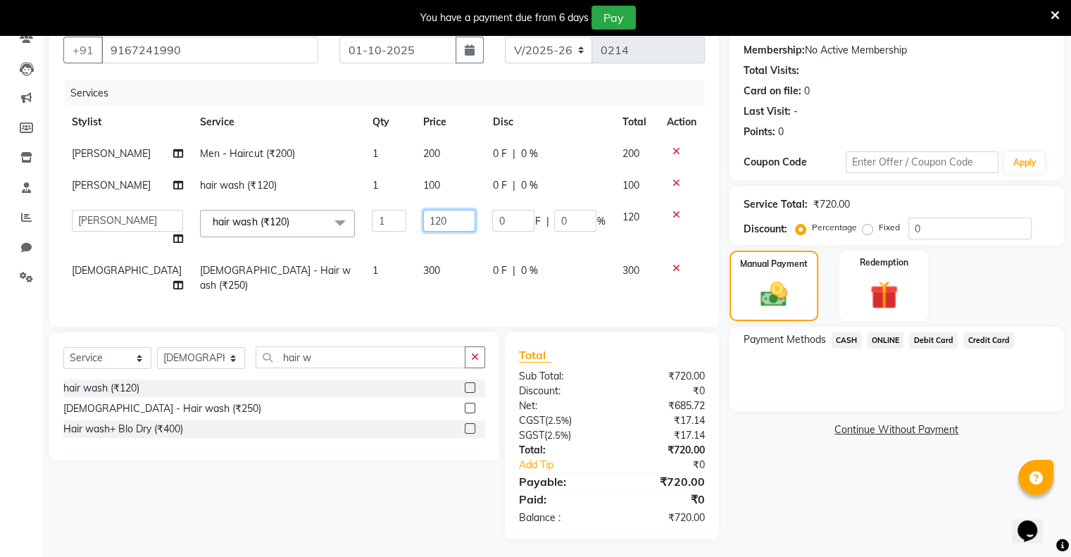
click at [423, 218] on input "120" at bounding box center [449, 221] width 52 height 22
type input "100"
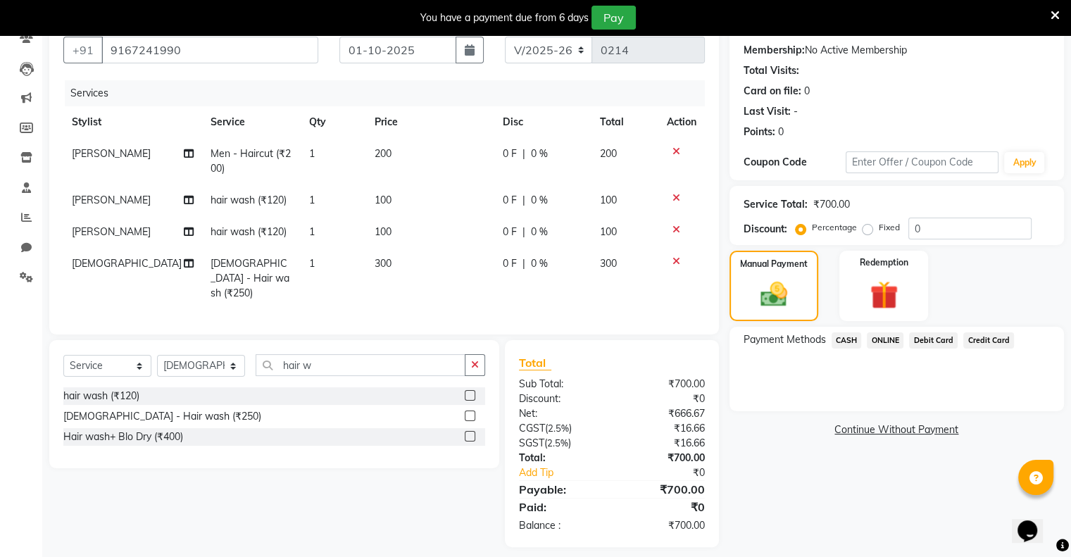
click at [769, 467] on div "Name: Nitin Membership: No Active Membership Total Visits: Card on file: 0 Last…" at bounding box center [901, 279] width 345 height 536
click at [881, 336] on span "ONLINE" at bounding box center [885, 340] width 37 height 16
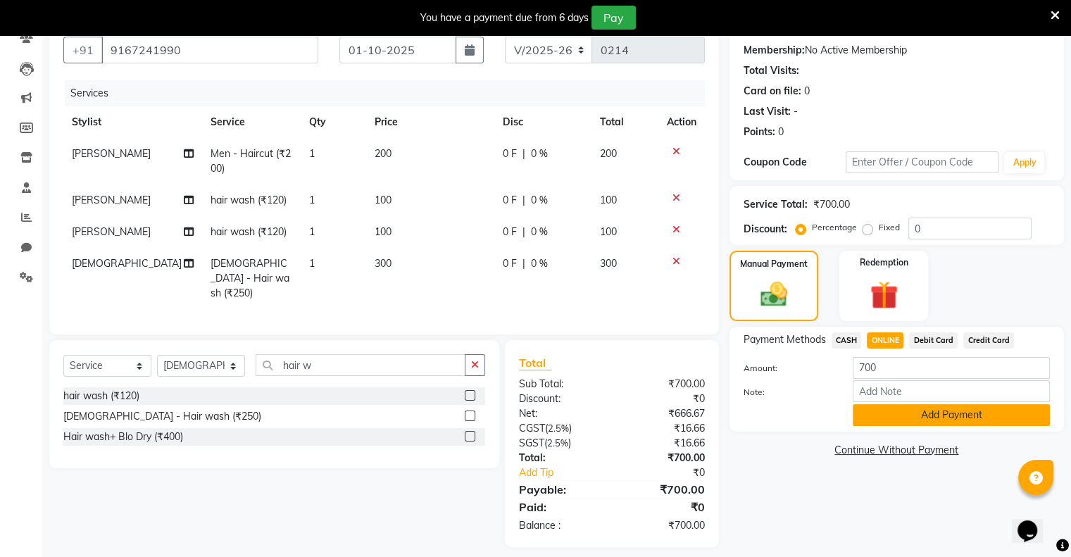
click at [884, 415] on button "Add Payment" at bounding box center [951, 415] width 197 height 22
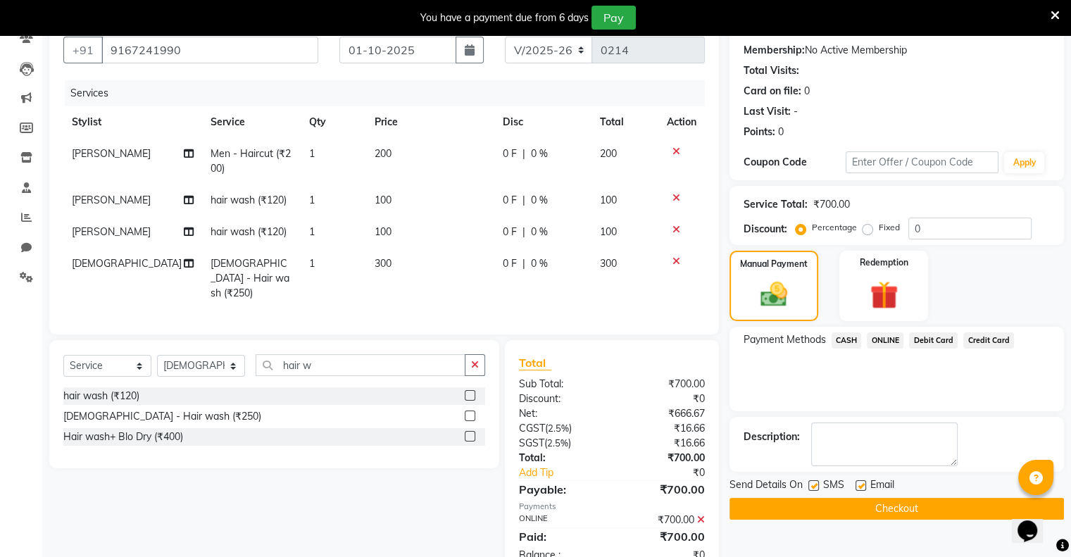
click at [872, 506] on button "Checkout" at bounding box center [896, 509] width 334 height 22
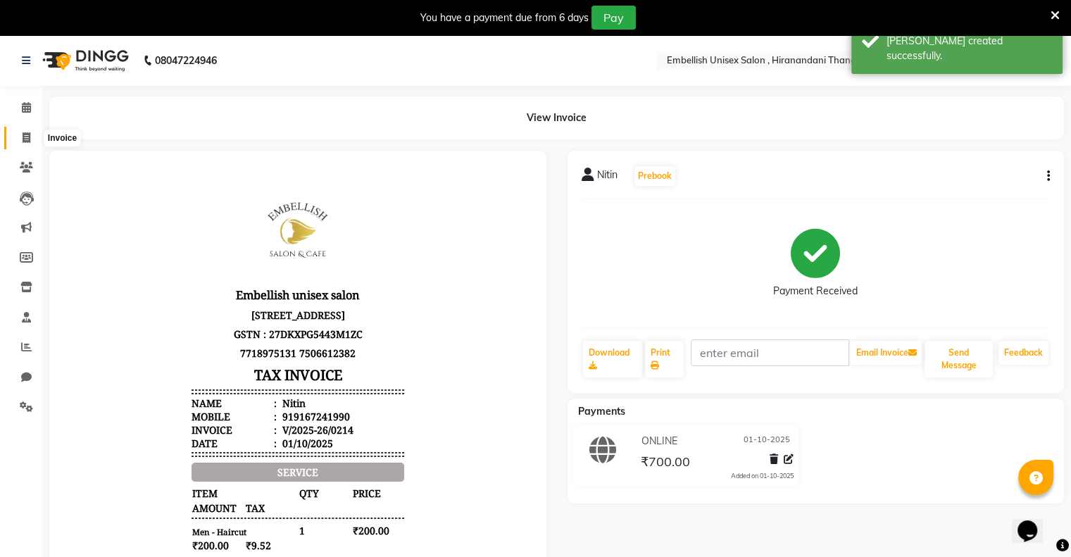
click at [23, 139] on icon at bounding box center [27, 137] width 8 height 11
select select "service"
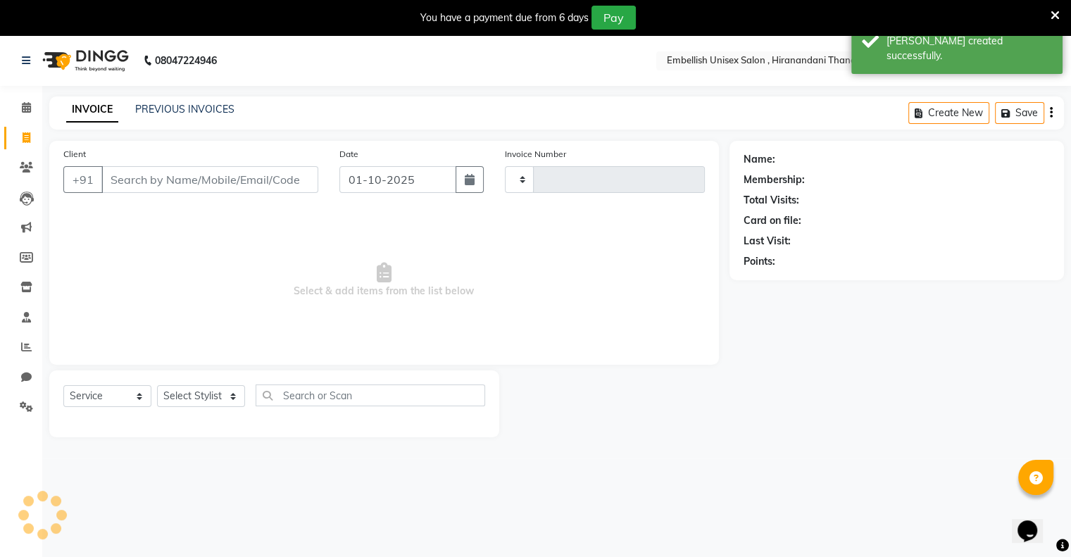
type input "0215"
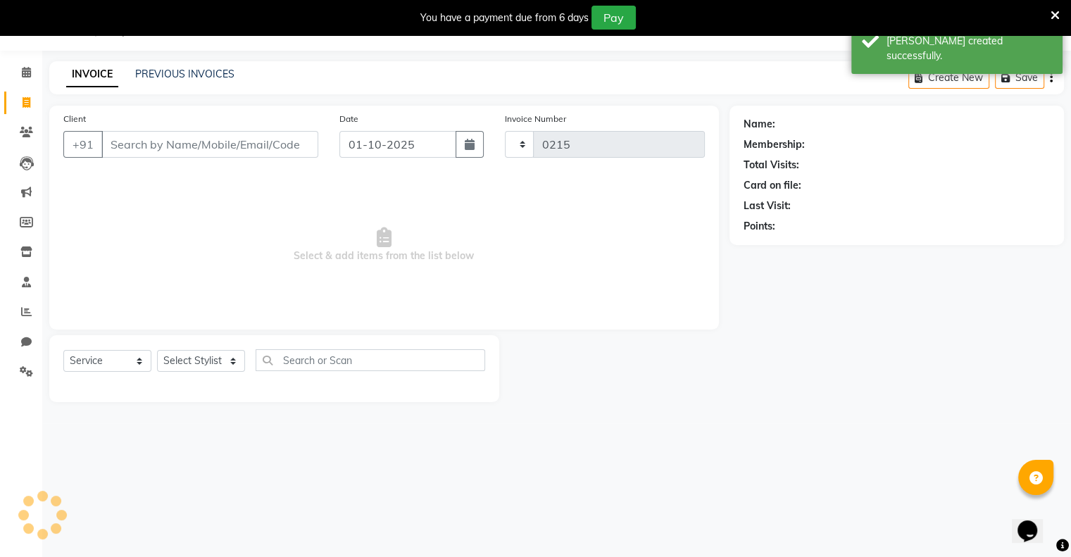
select select "8665"
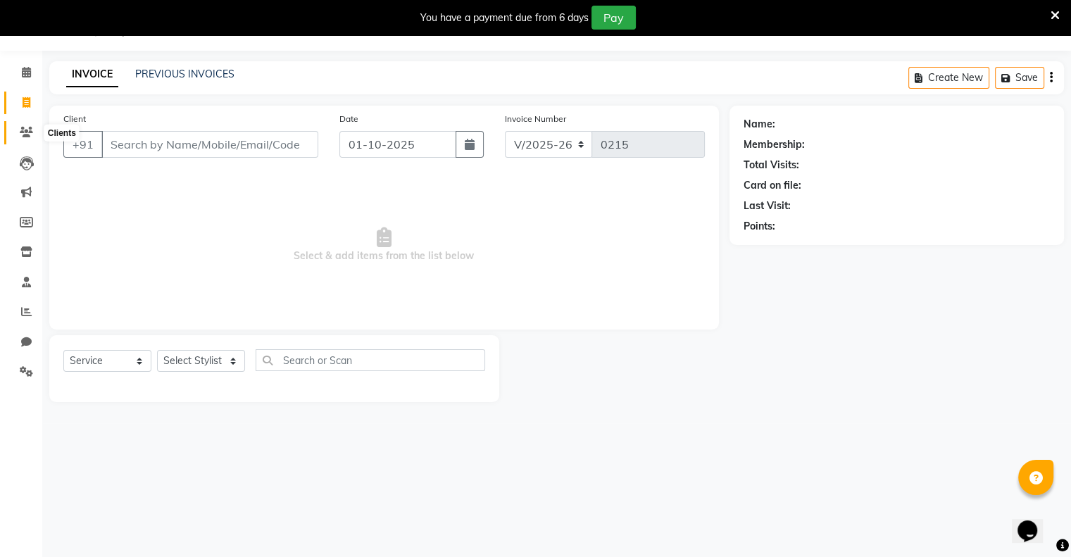
click at [23, 139] on span at bounding box center [26, 133] width 25 height 16
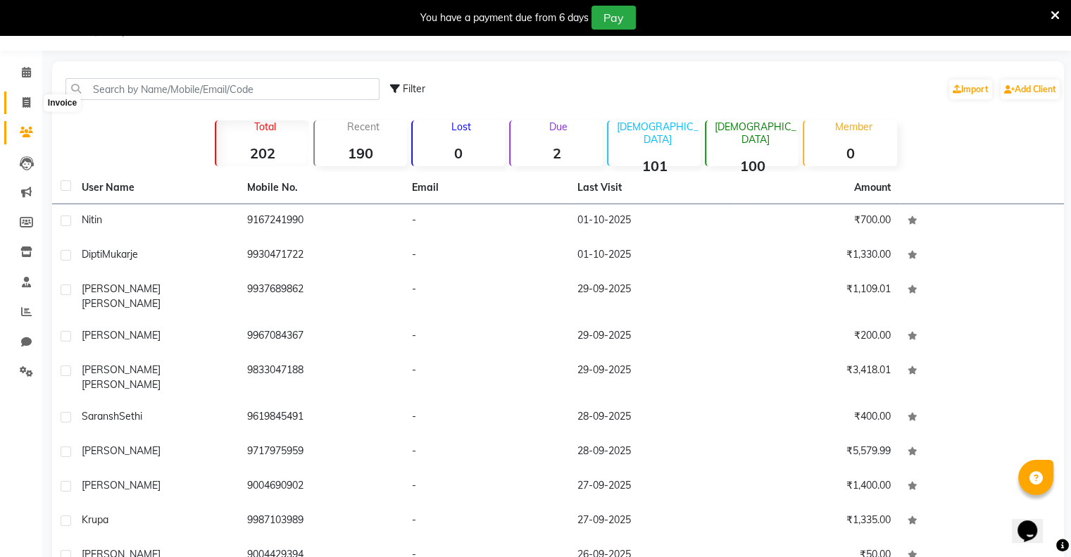
click at [21, 107] on span at bounding box center [26, 103] width 25 height 16
select select "service"
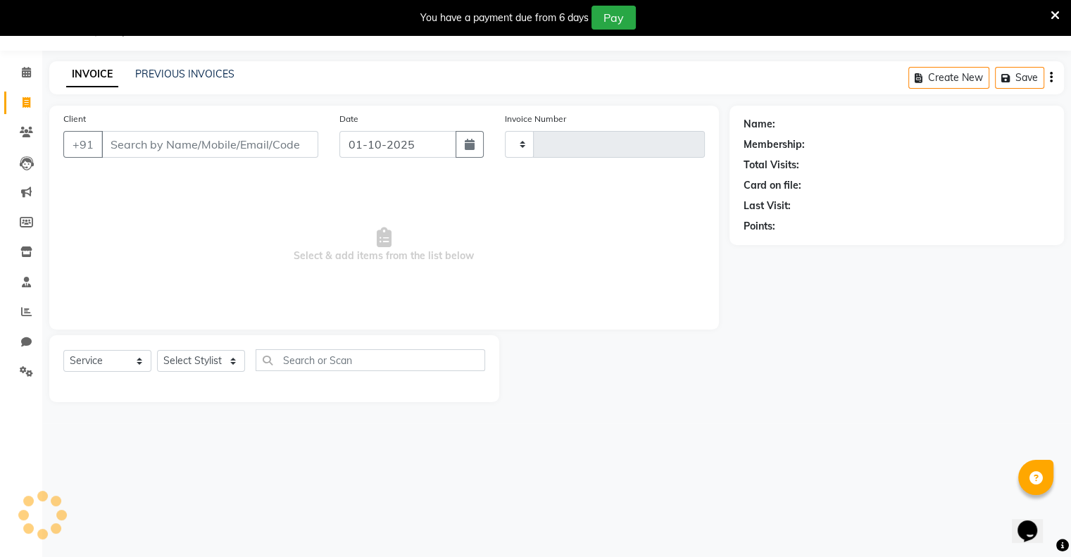
type input "0215"
select select "8665"
